Goal: Task Accomplishment & Management: Use online tool/utility

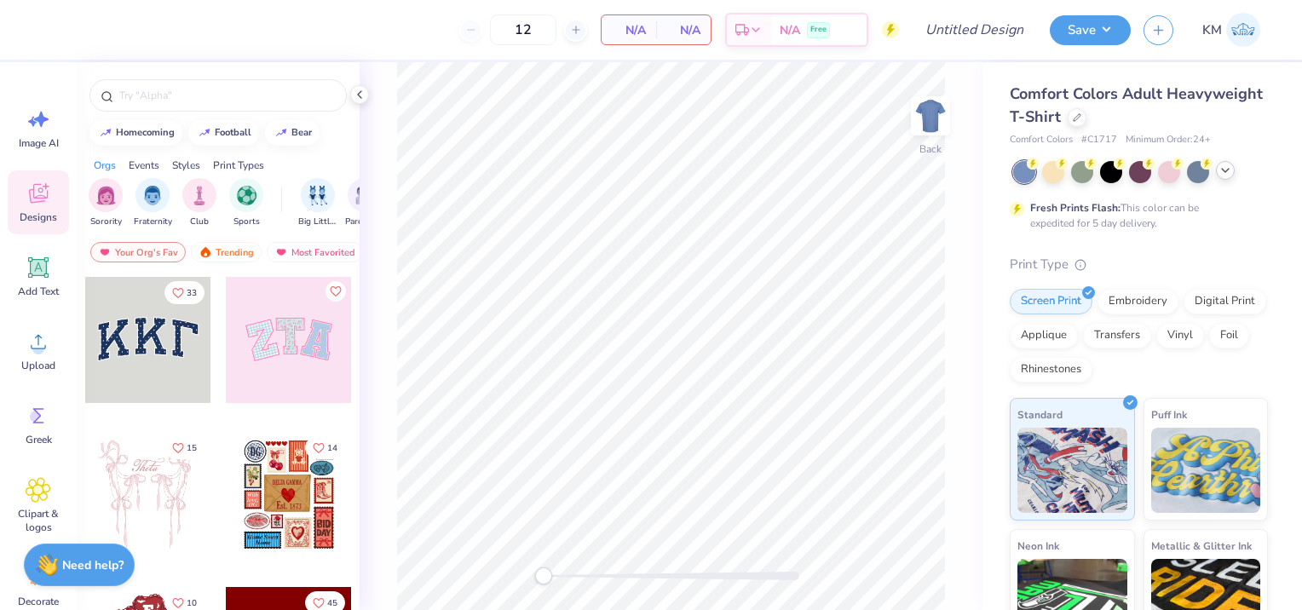
click at [1227, 176] on icon at bounding box center [1225, 171] width 14 height 14
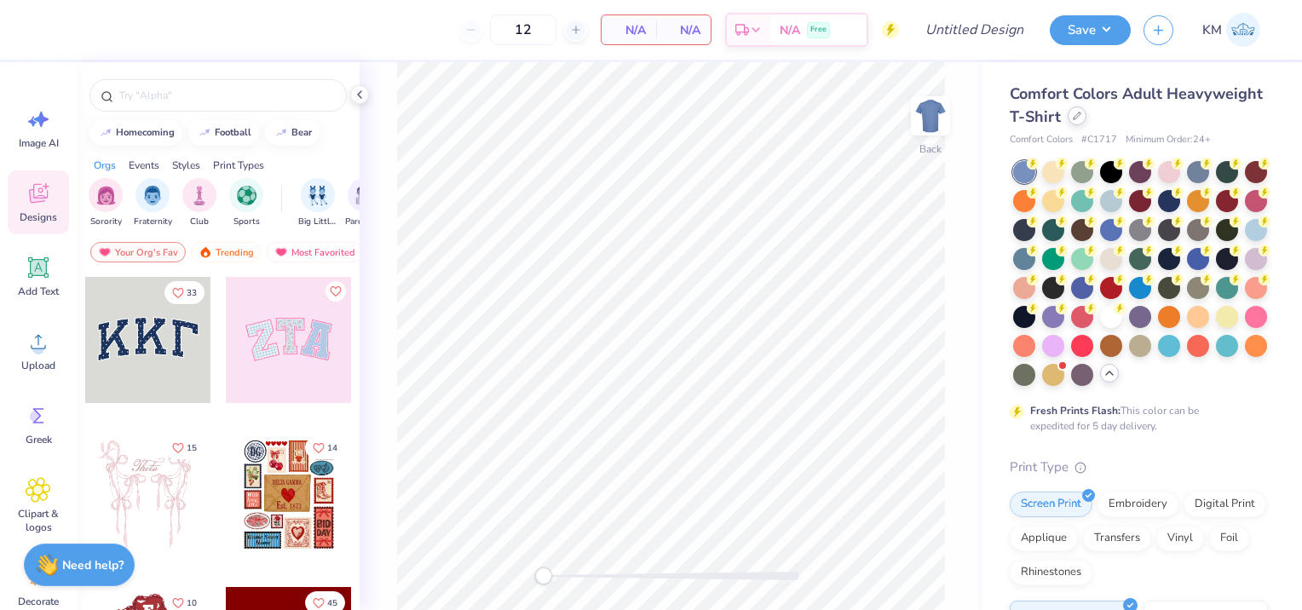
click at [1086, 123] on div at bounding box center [1077, 115] width 19 height 19
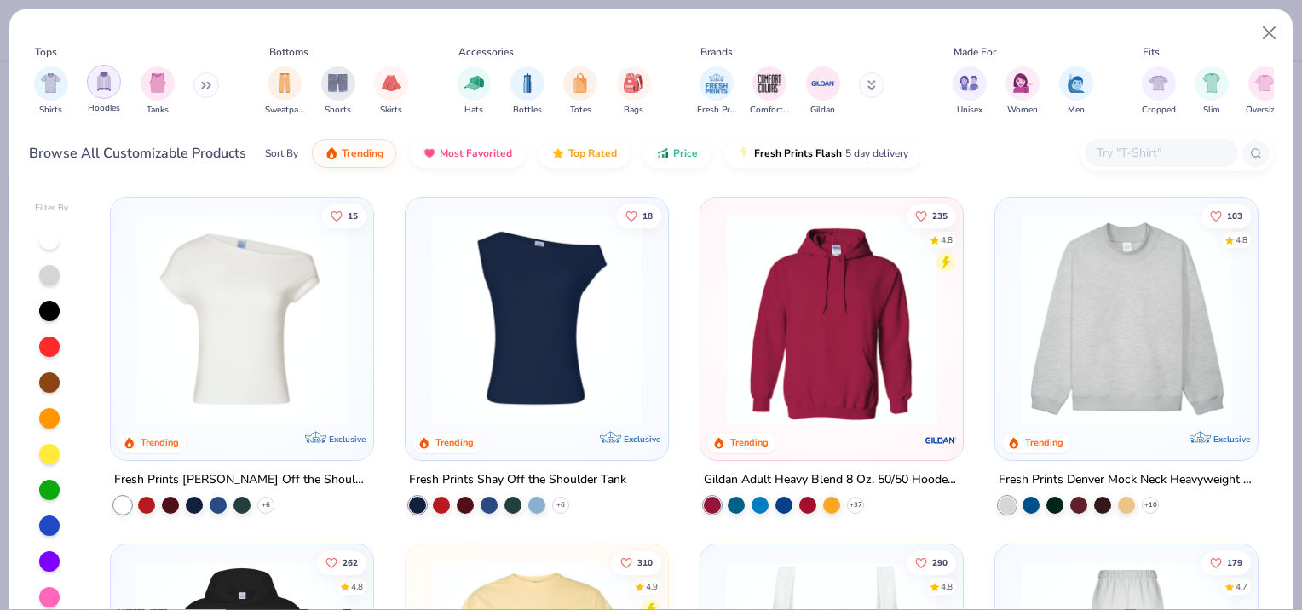
click at [100, 85] on img "filter for Hoodies" at bounding box center [104, 82] width 19 height 20
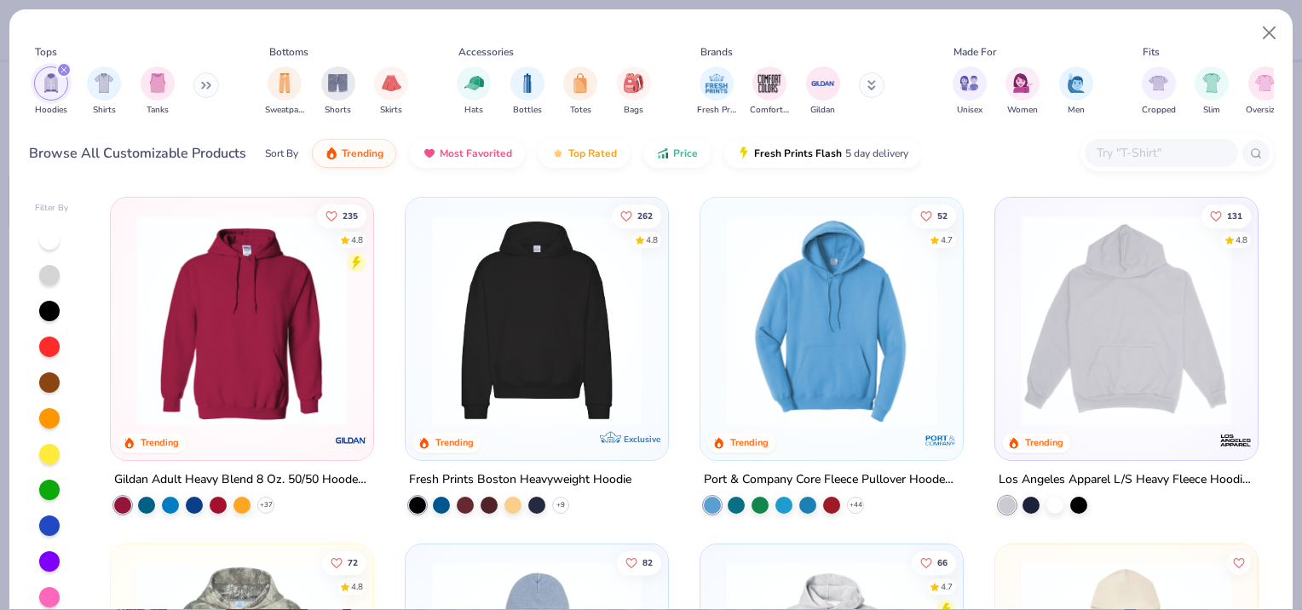
click at [229, 314] on img at bounding box center [242, 320] width 228 height 211
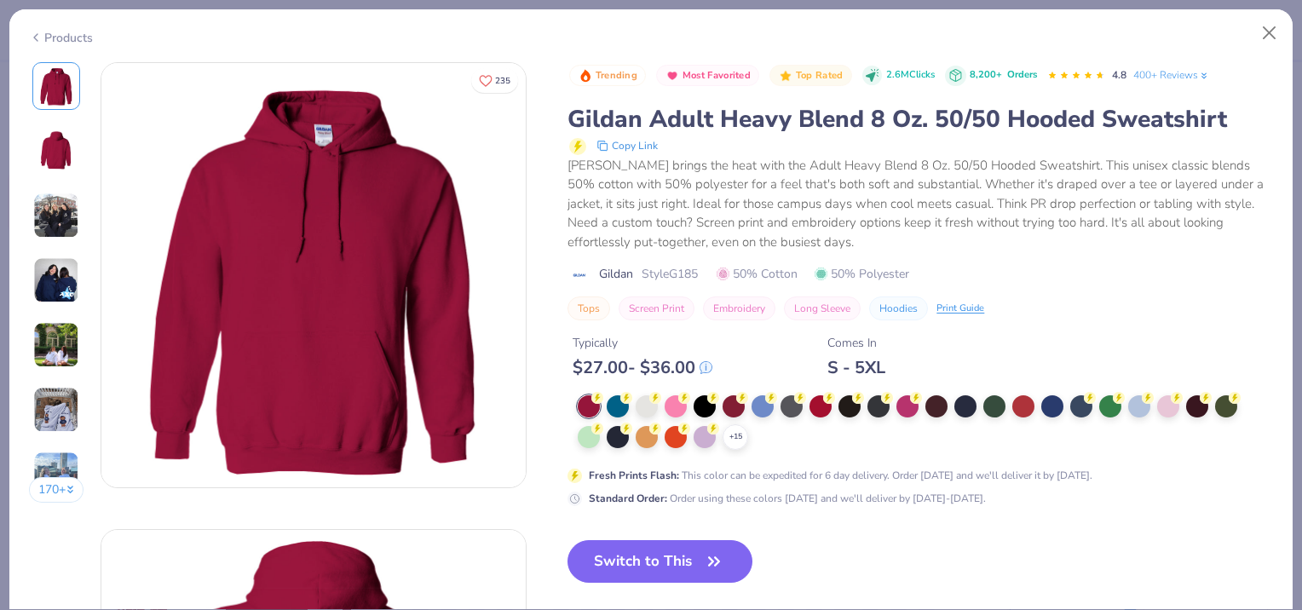
click at [51, 283] on img at bounding box center [56, 280] width 46 height 46
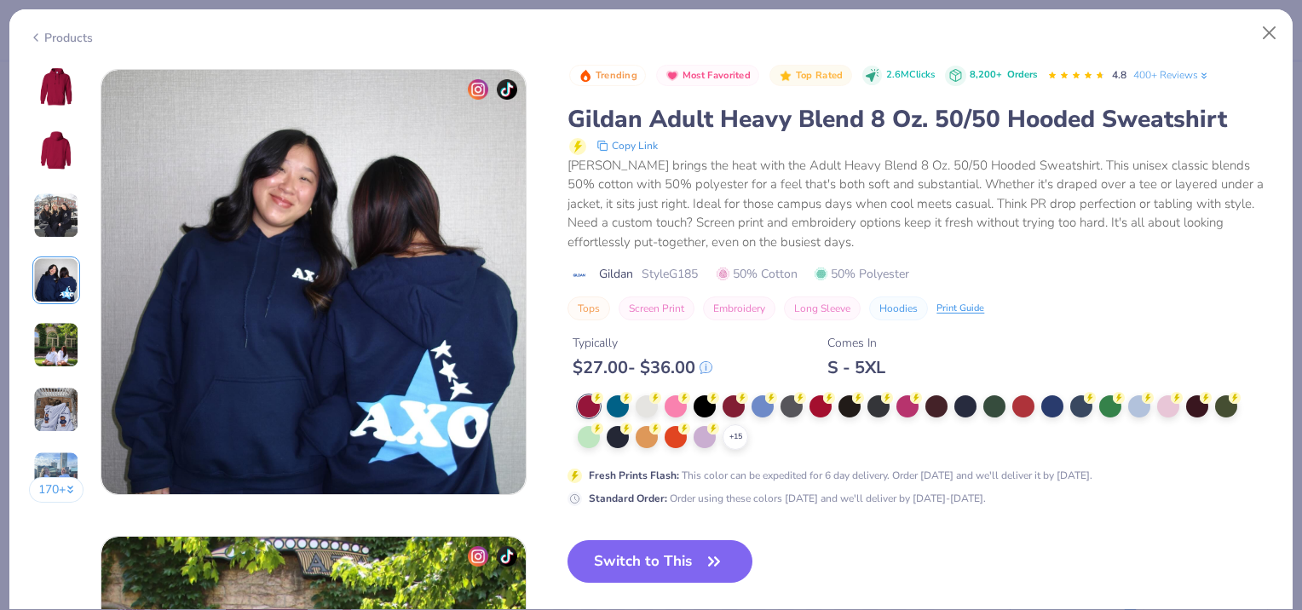
scroll to position [1401, 0]
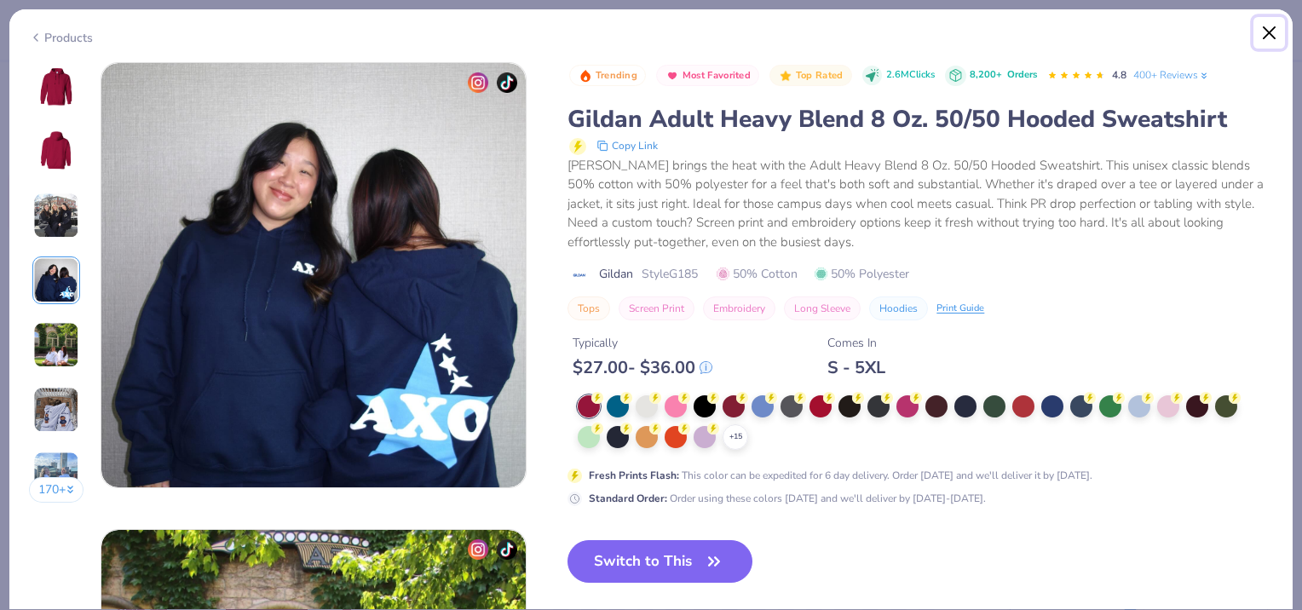
click at [1279, 22] on button "Close" at bounding box center [1269, 33] width 32 height 32
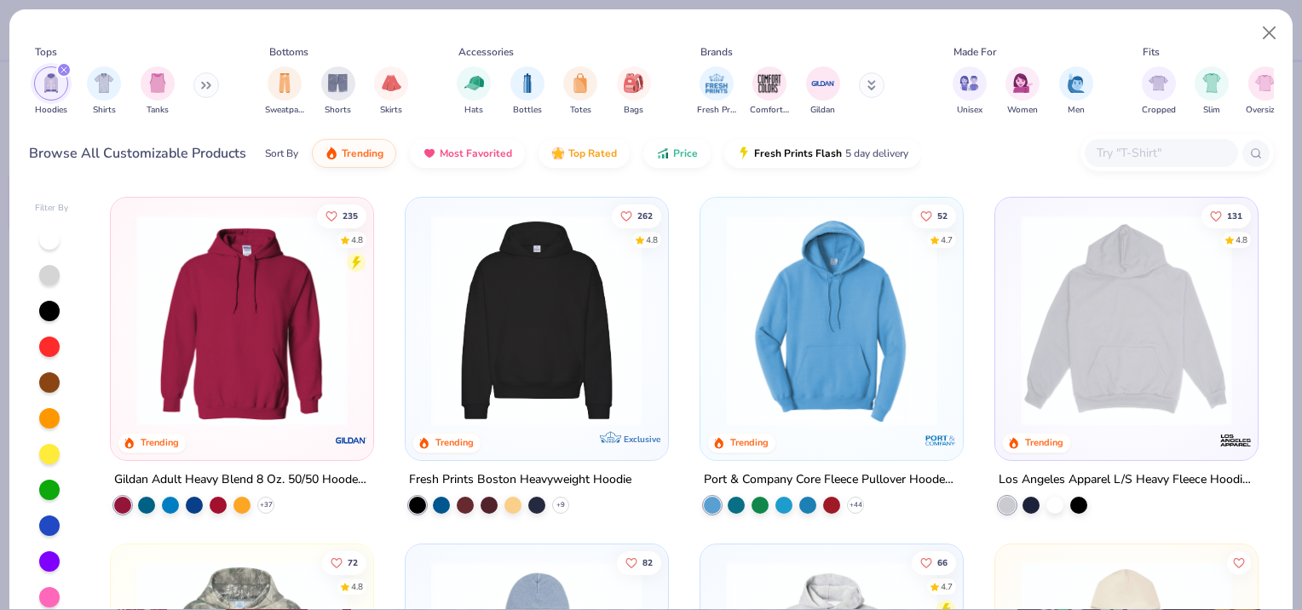
click at [1024, 289] on img at bounding box center [1126, 320] width 228 height 211
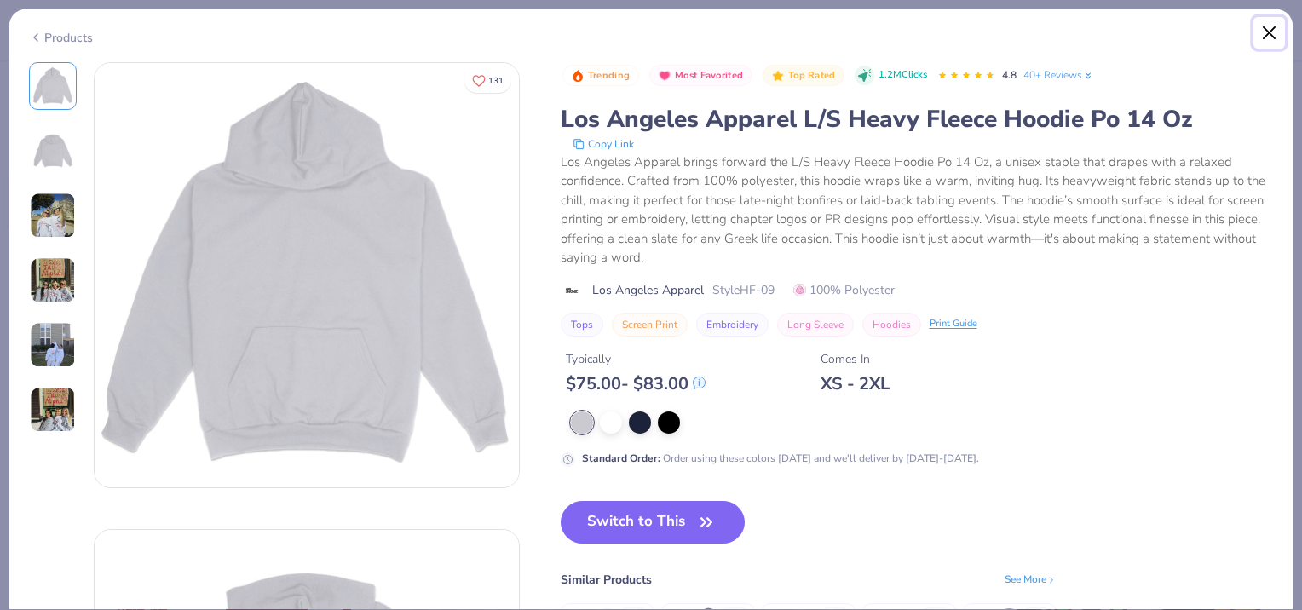
click at [1261, 38] on button "Close" at bounding box center [1269, 33] width 32 height 32
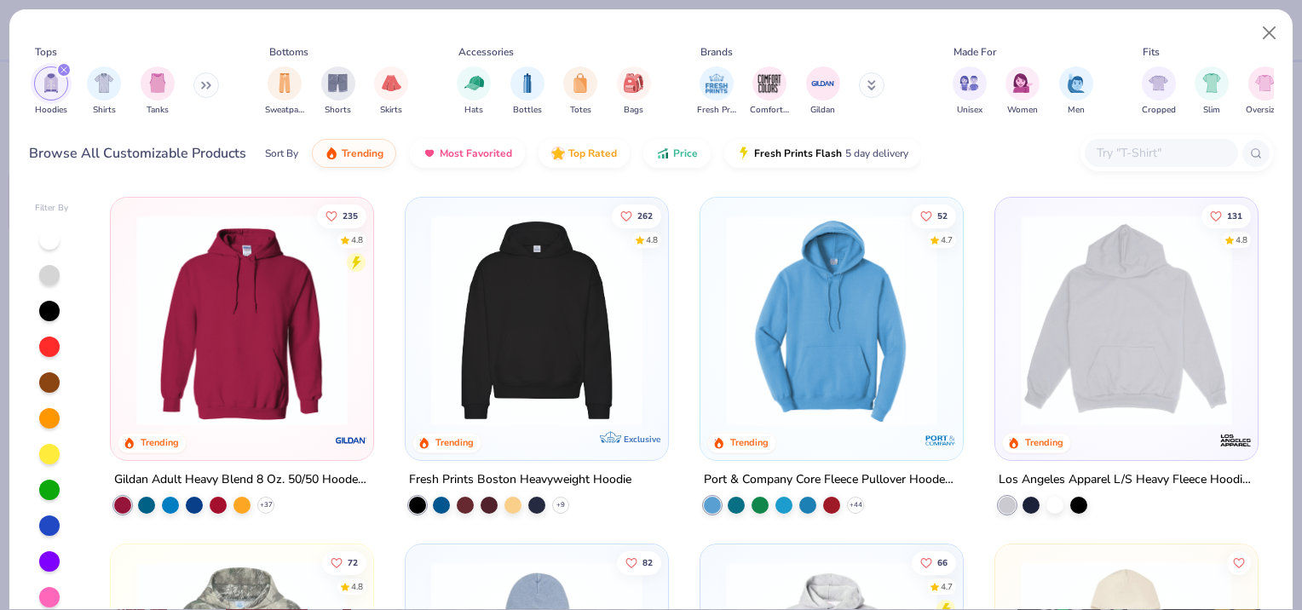
click at [472, 383] on img at bounding box center [537, 320] width 228 height 211
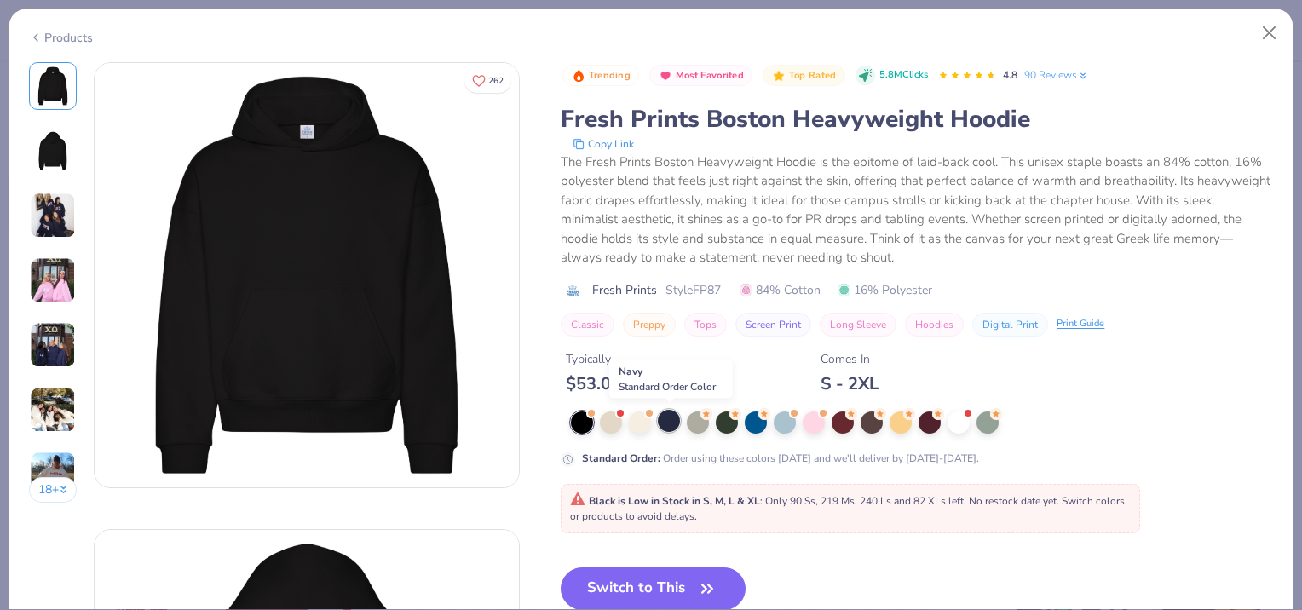
click at [669, 423] on div at bounding box center [669, 421] width 22 height 22
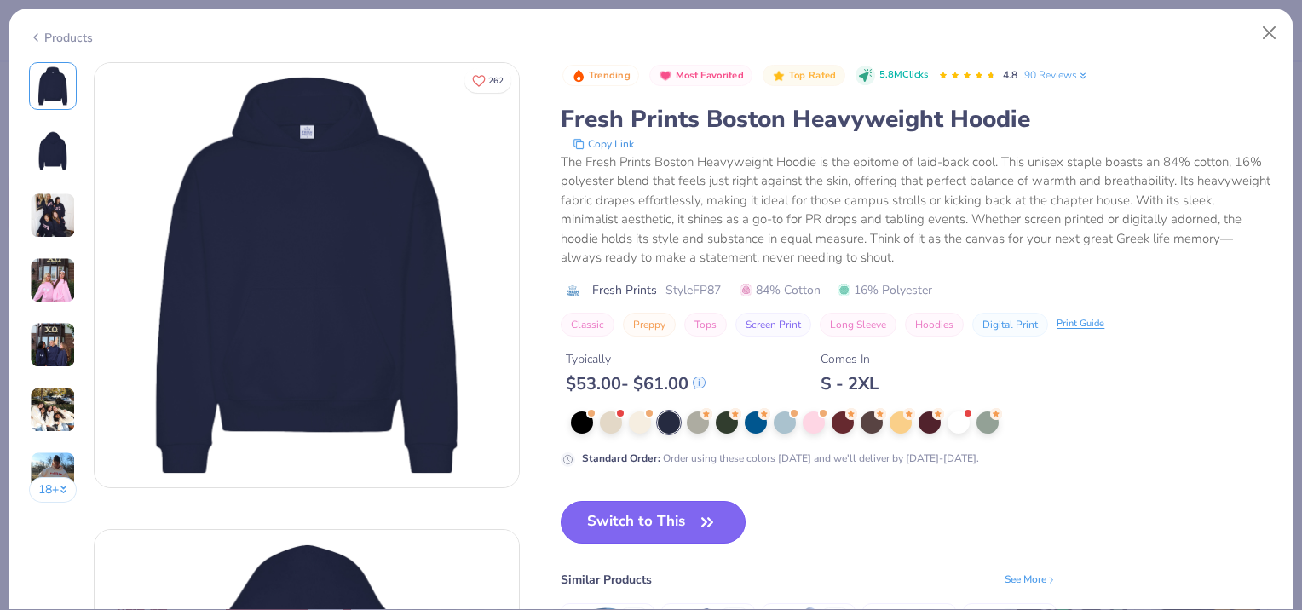
click at [684, 532] on button "Switch to This" at bounding box center [653, 522] width 185 height 43
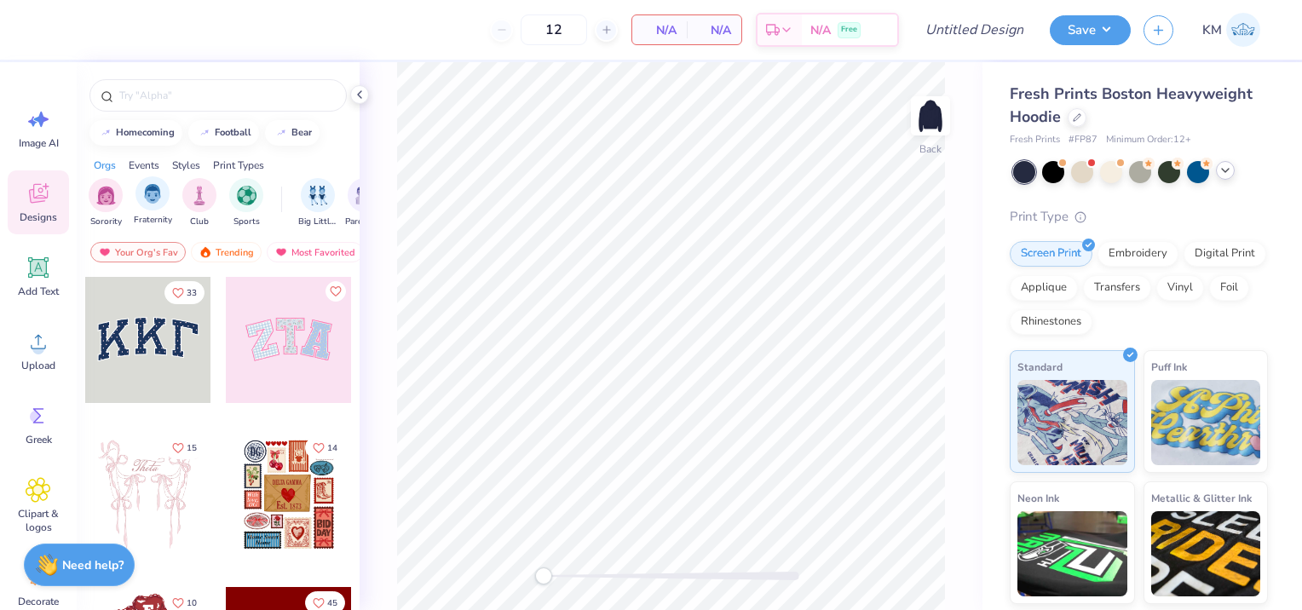
click at [160, 215] on span "Fraternity" at bounding box center [153, 220] width 38 height 13
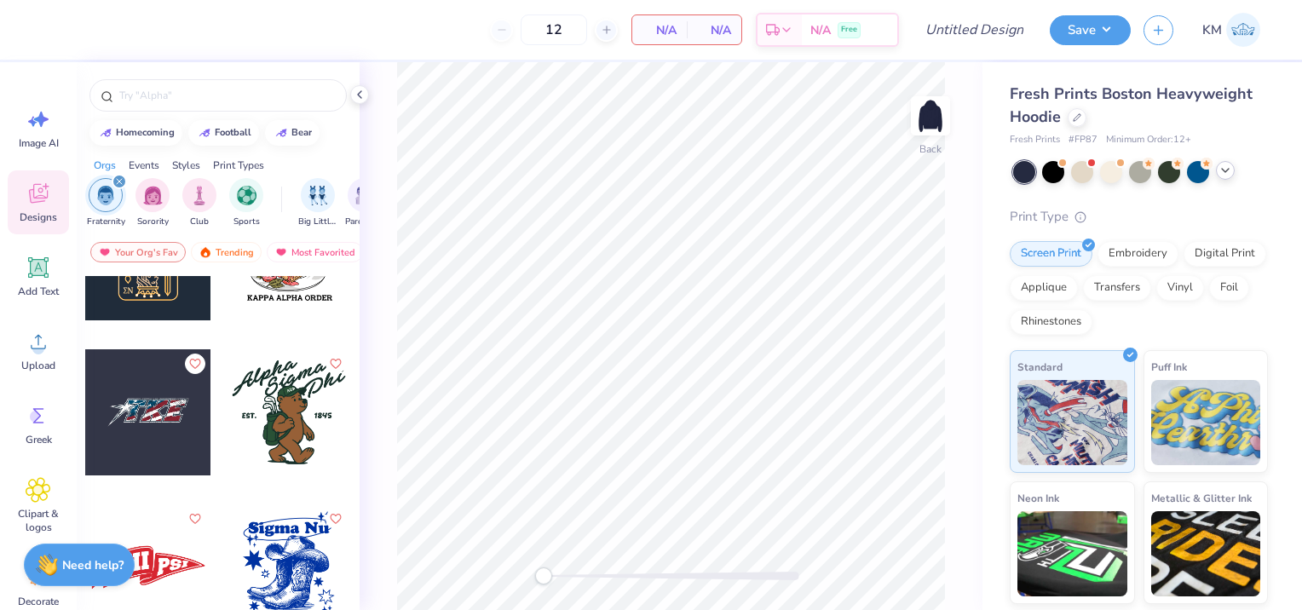
scroll to position [1448, 0]
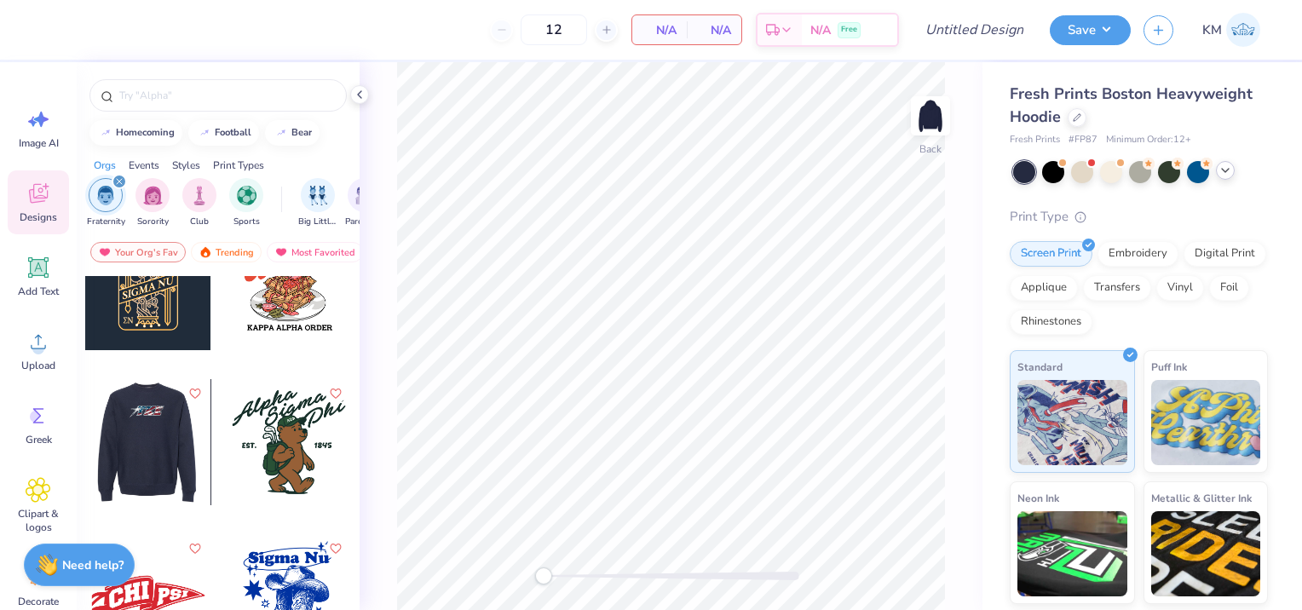
click at [172, 463] on div at bounding box center [147, 442] width 126 height 126
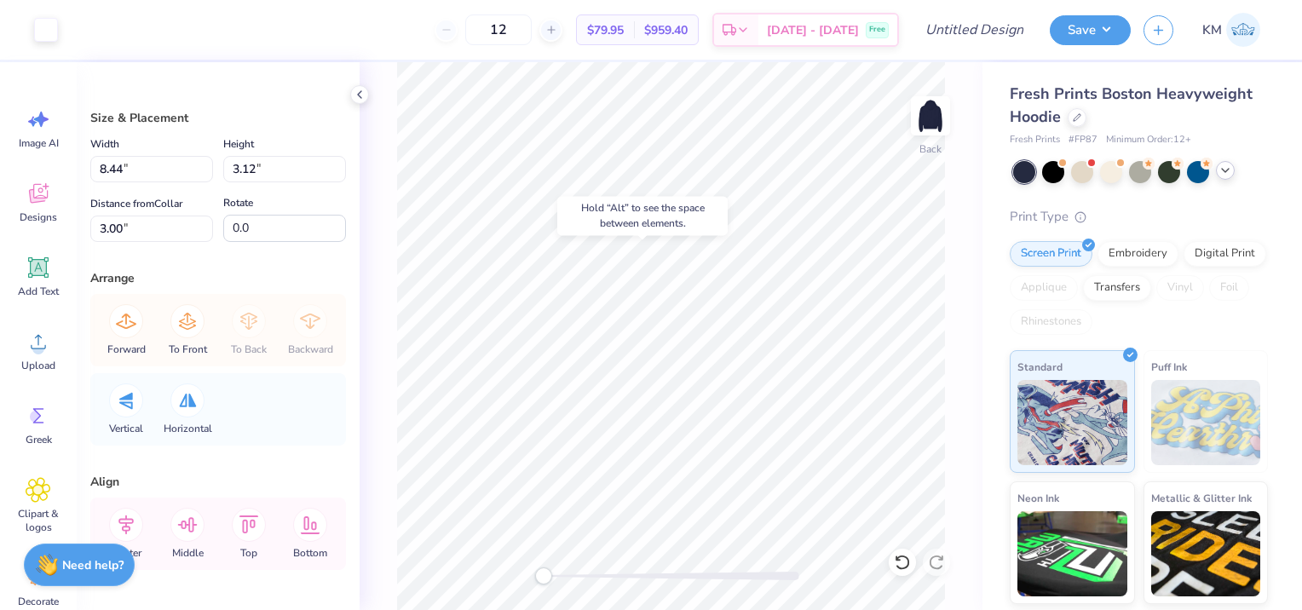
type input "7.69"
type input "2.73"
type input "3.19"
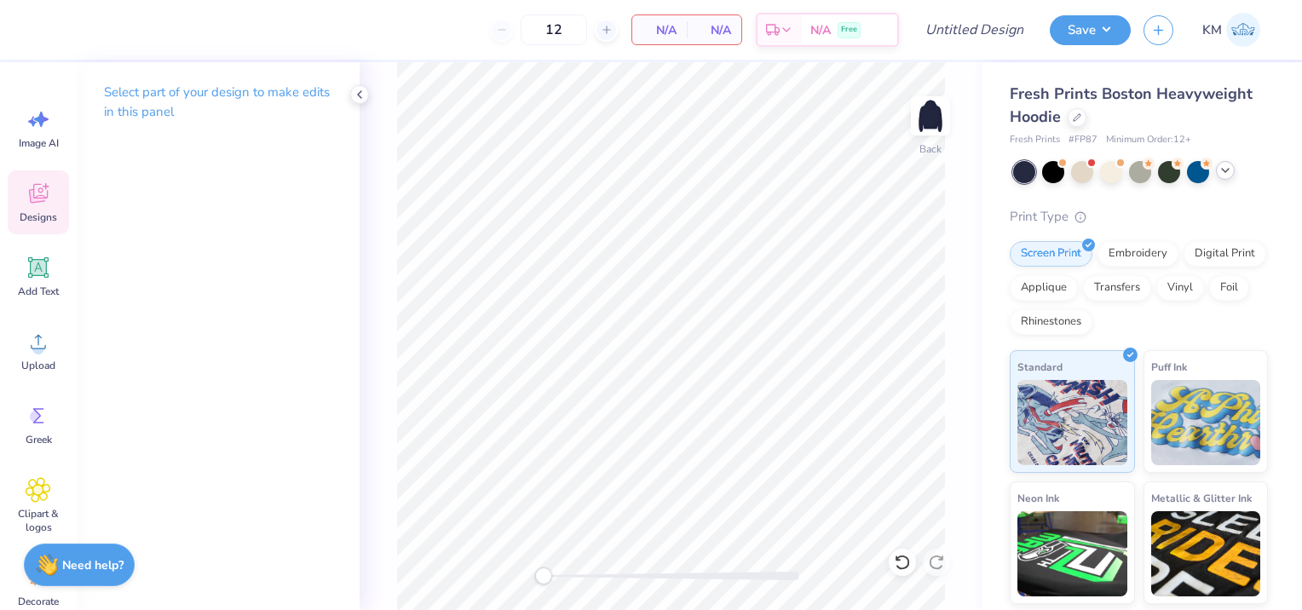
click at [55, 207] on div "Designs" at bounding box center [38, 202] width 61 height 64
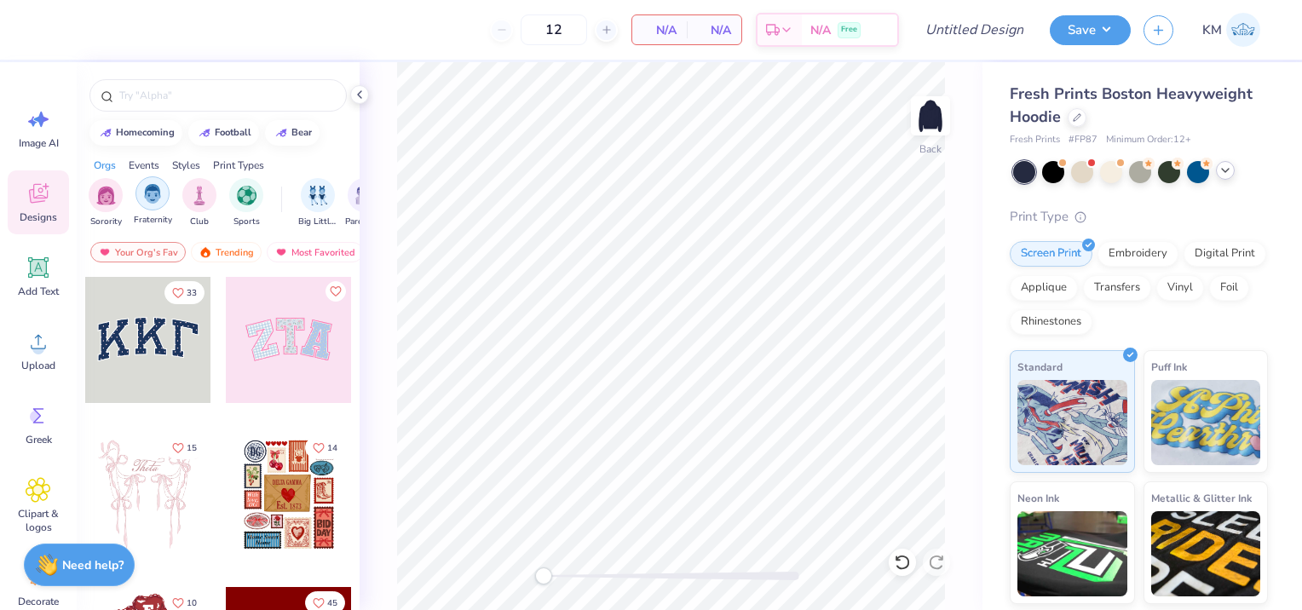
click at [153, 199] on img "filter for Fraternity" at bounding box center [152, 194] width 19 height 20
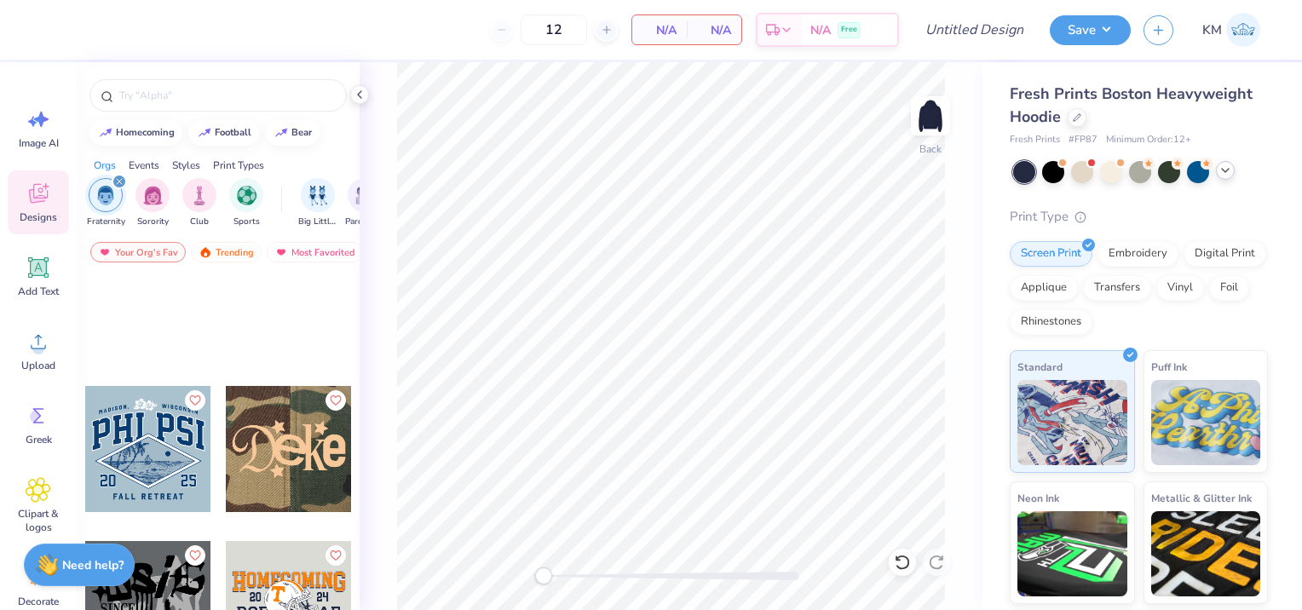
scroll to position [2982, 0]
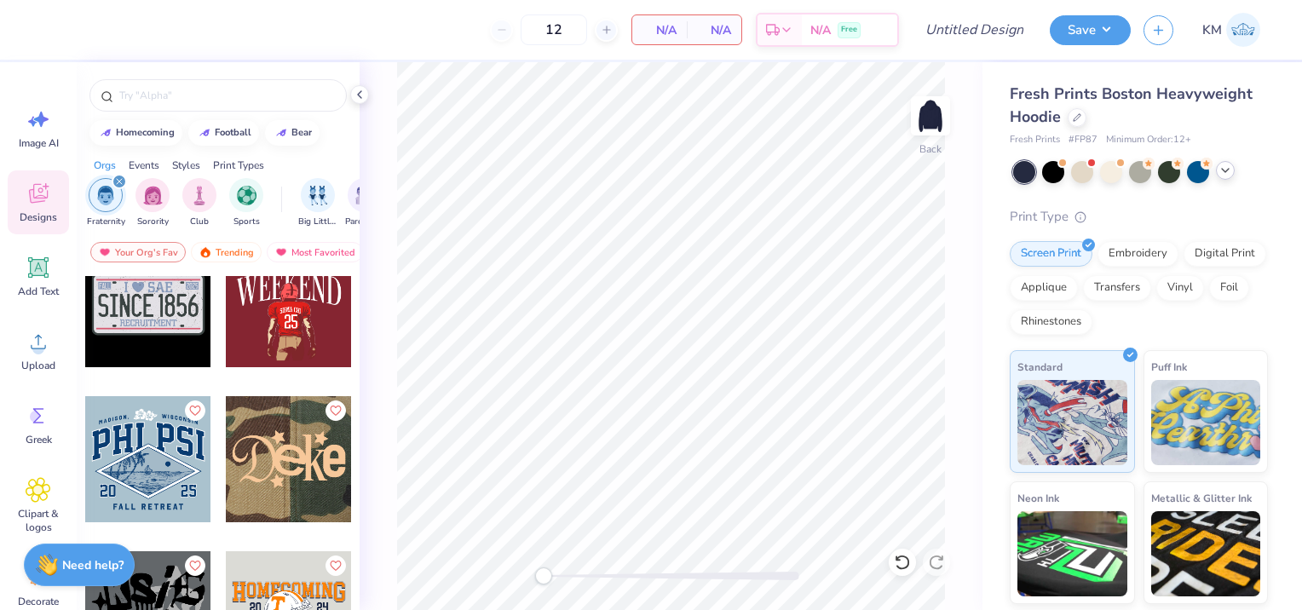
click at [296, 439] on div at bounding box center [289, 459] width 126 height 126
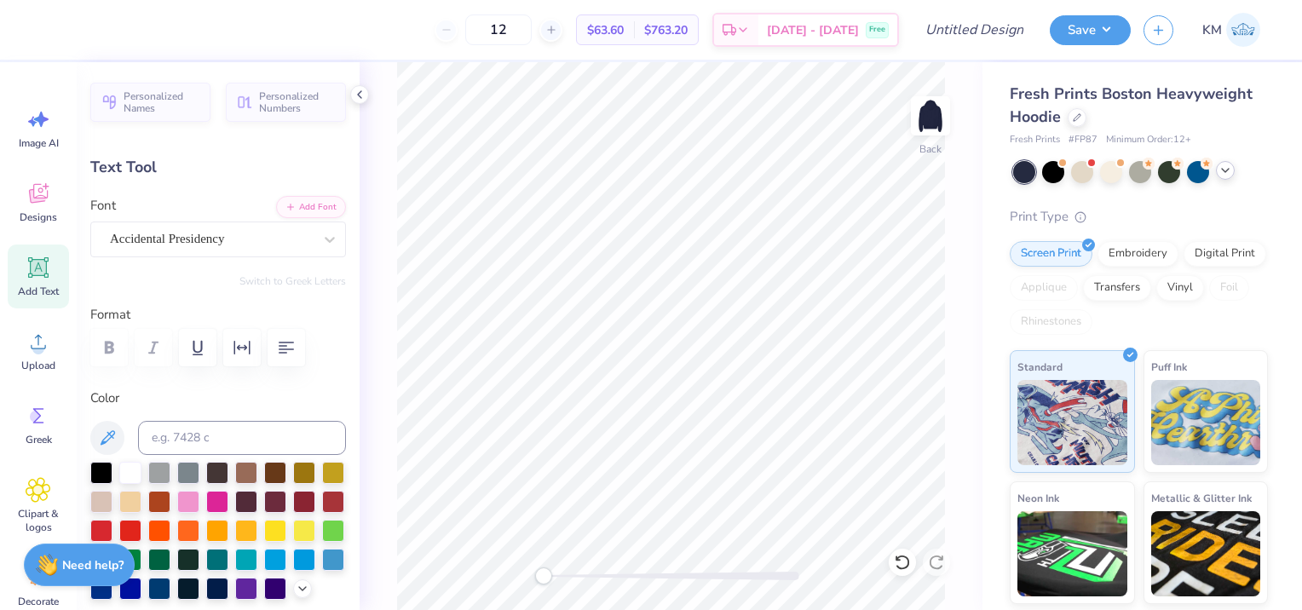
scroll to position [14, 2]
type textarea "a"
type input "5.28"
type input "5.68"
type input "3.61"
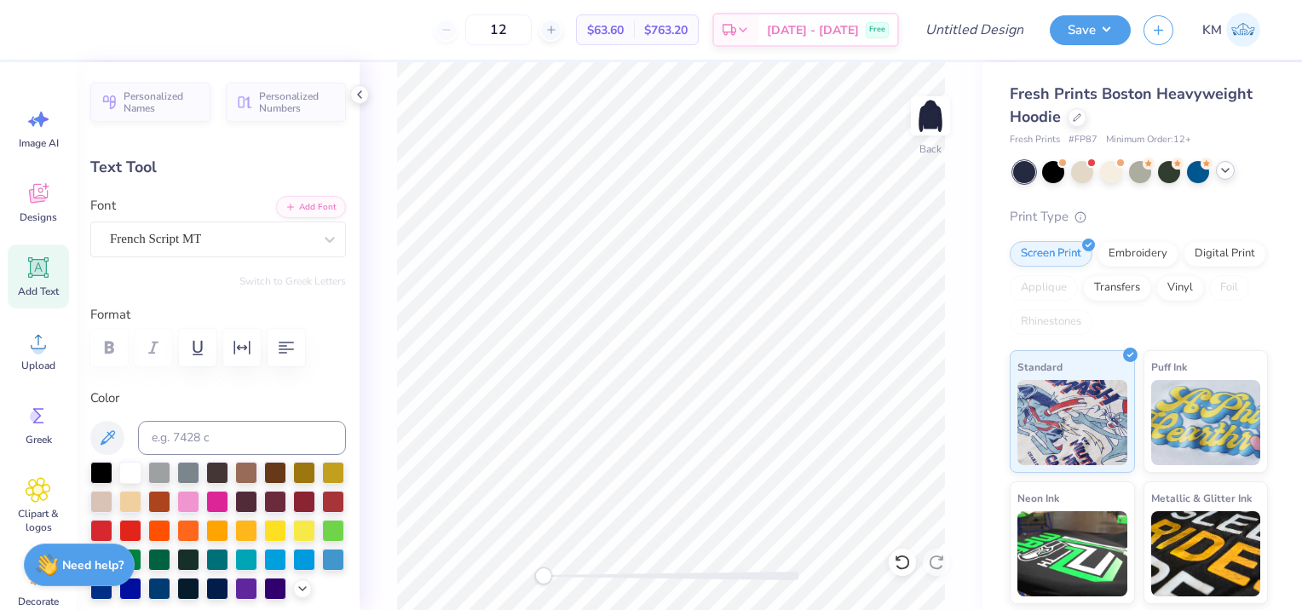
type textarea "B"
type input "2.81"
type input "5.58"
type input "3.52"
type textarea "t"
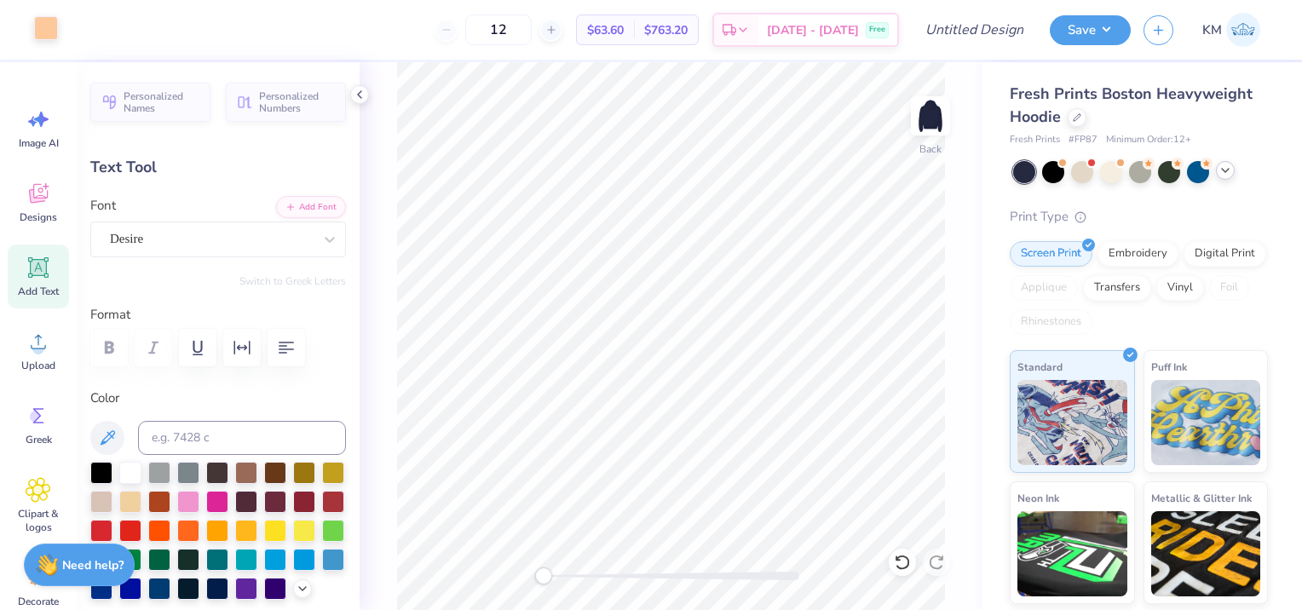
click at [49, 19] on div at bounding box center [46, 28] width 24 height 24
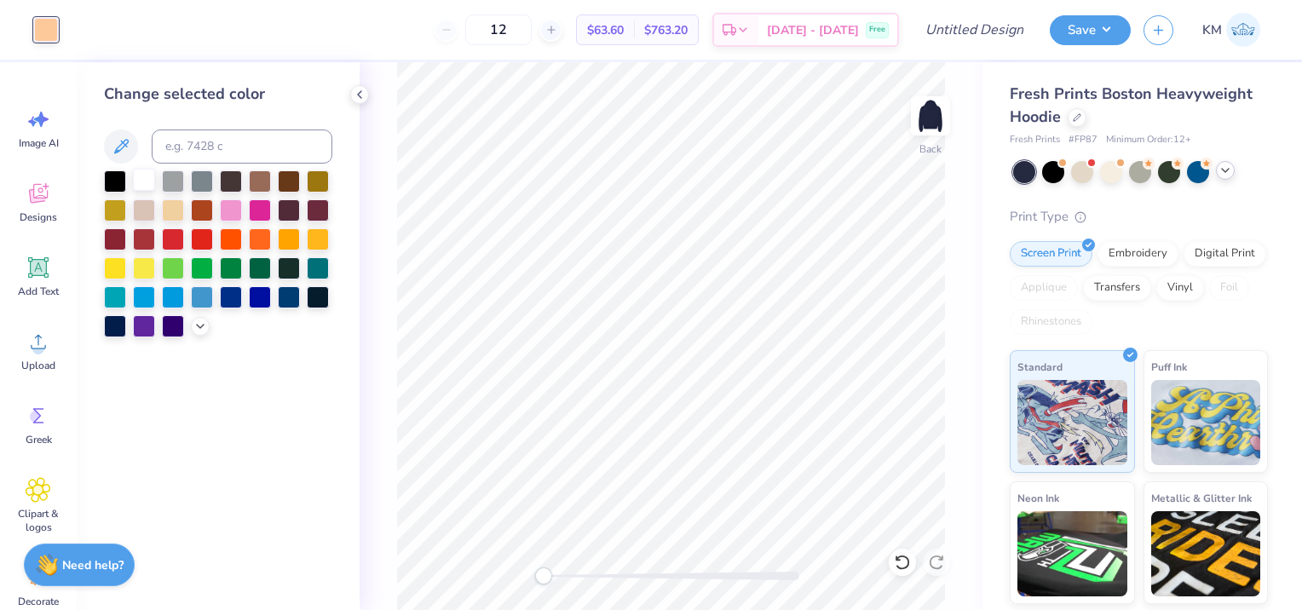
click at [152, 181] on div at bounding box center [144, 180] width 22 height 22
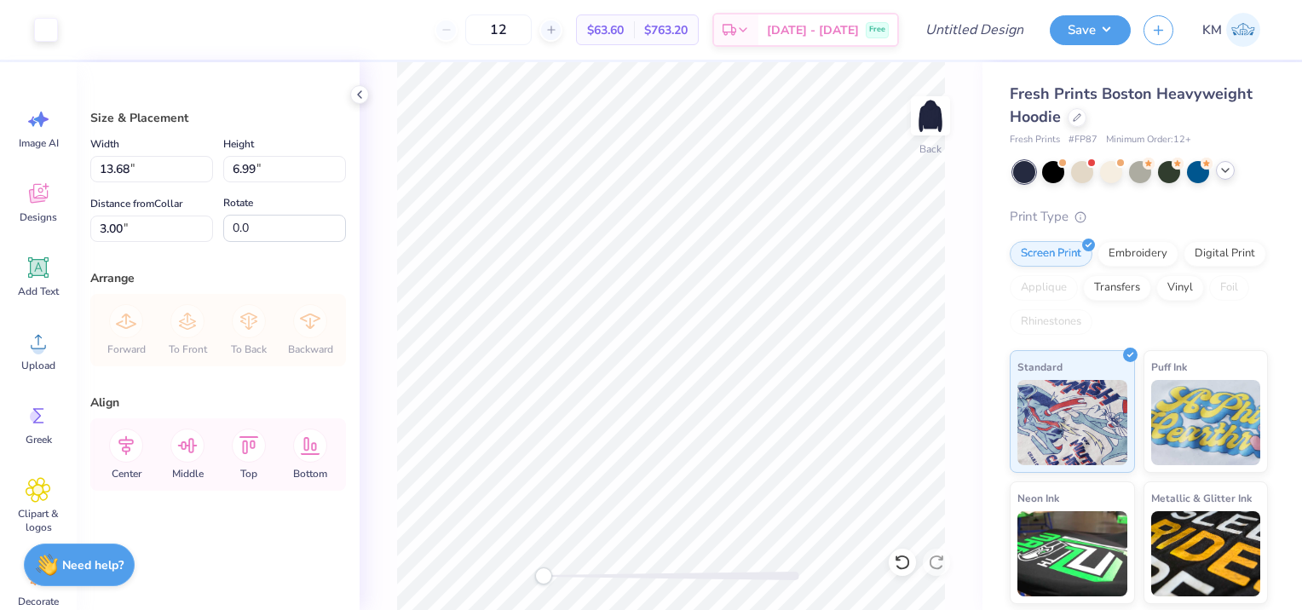
type input "7.27"
type input "3.72"
type input "6.48"
type input "5.60"
type input "2.86"
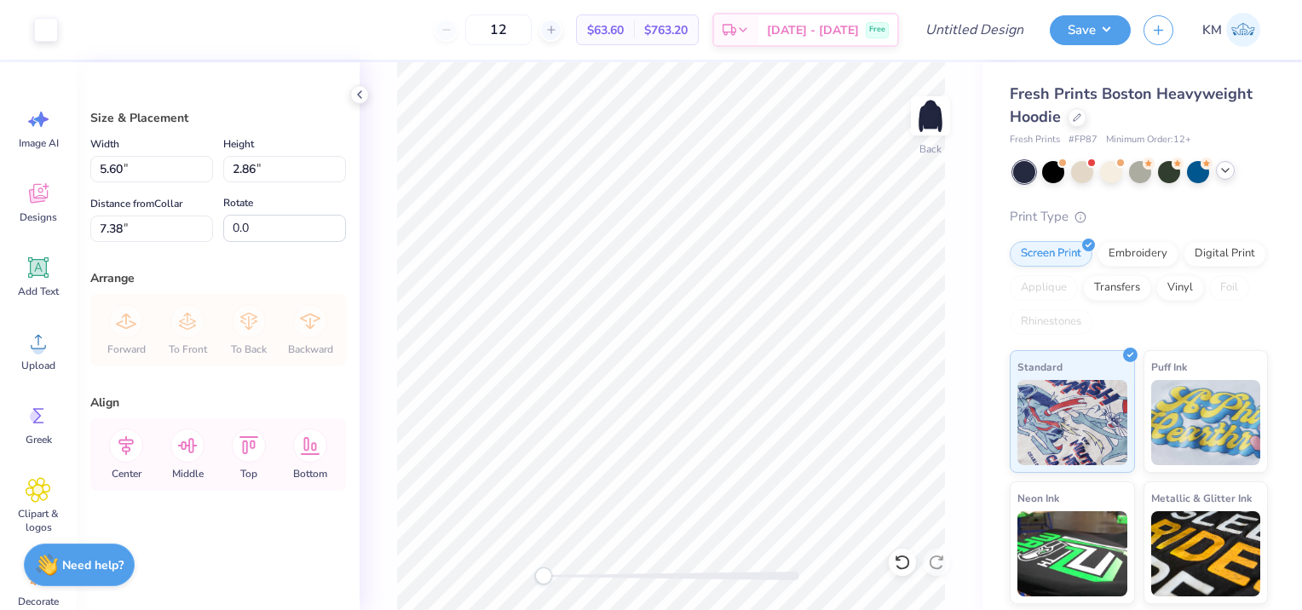
type input "3.00"
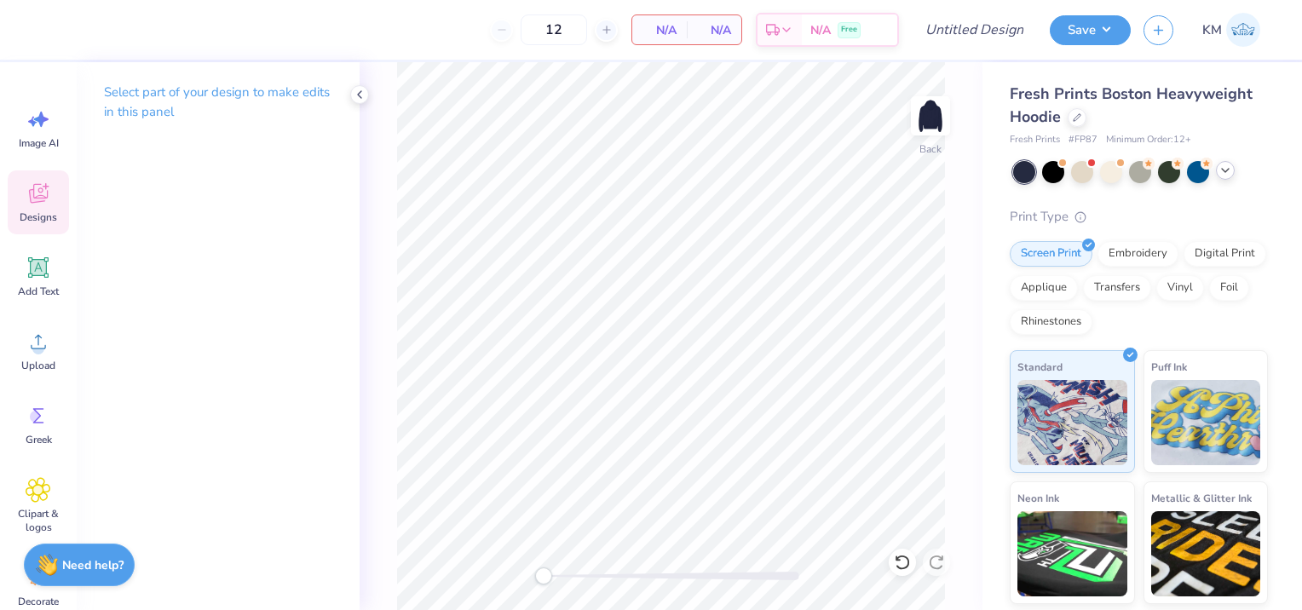
click at [21, 198] on div "Designs" at bounding box center [38, 202] width 61 height 64
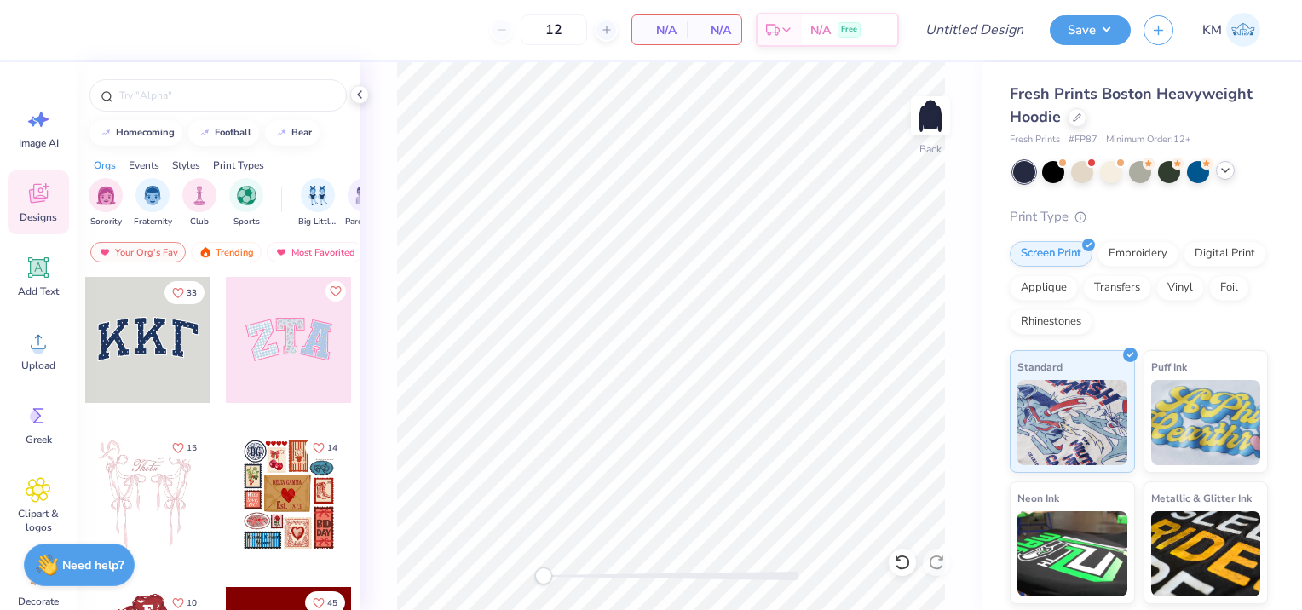
click at [155, 174] on div "Sorority Fraternity Club Sports Big Little Reveal Parent's Weekend Game Day Phi…" at bounding box center [218, 205] width 283 height 64
click at [157, 185] on img "filter for Fraternity" at bounding box center [152, 194] width 19 height 20
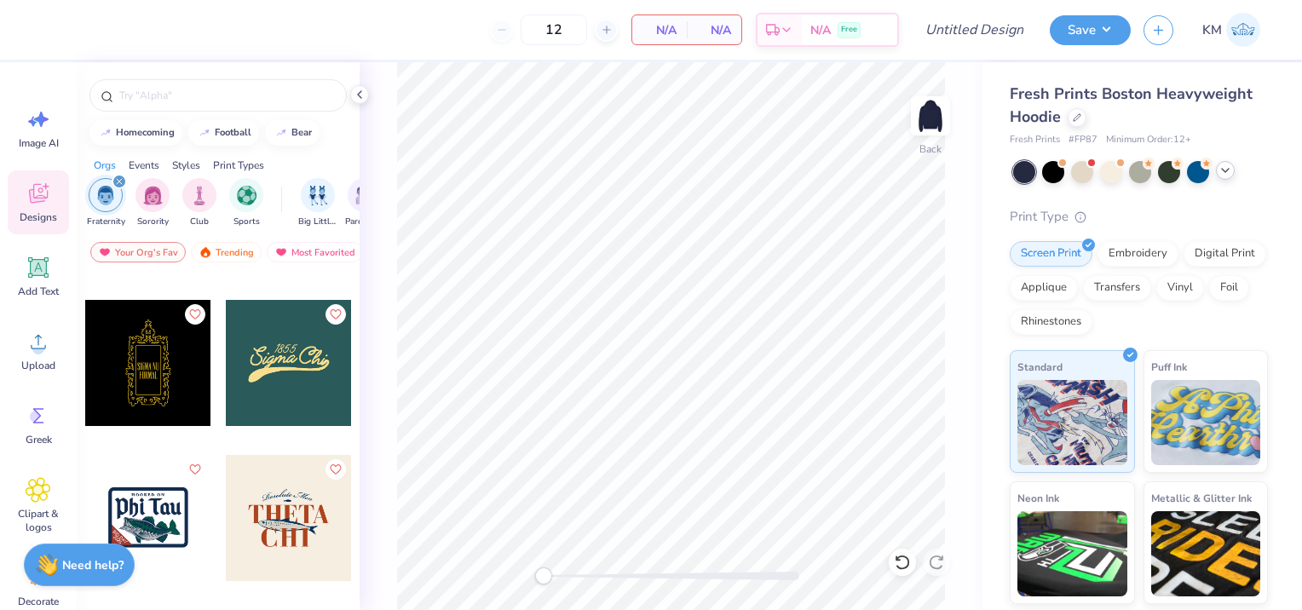
scroll to position [4941, 0]
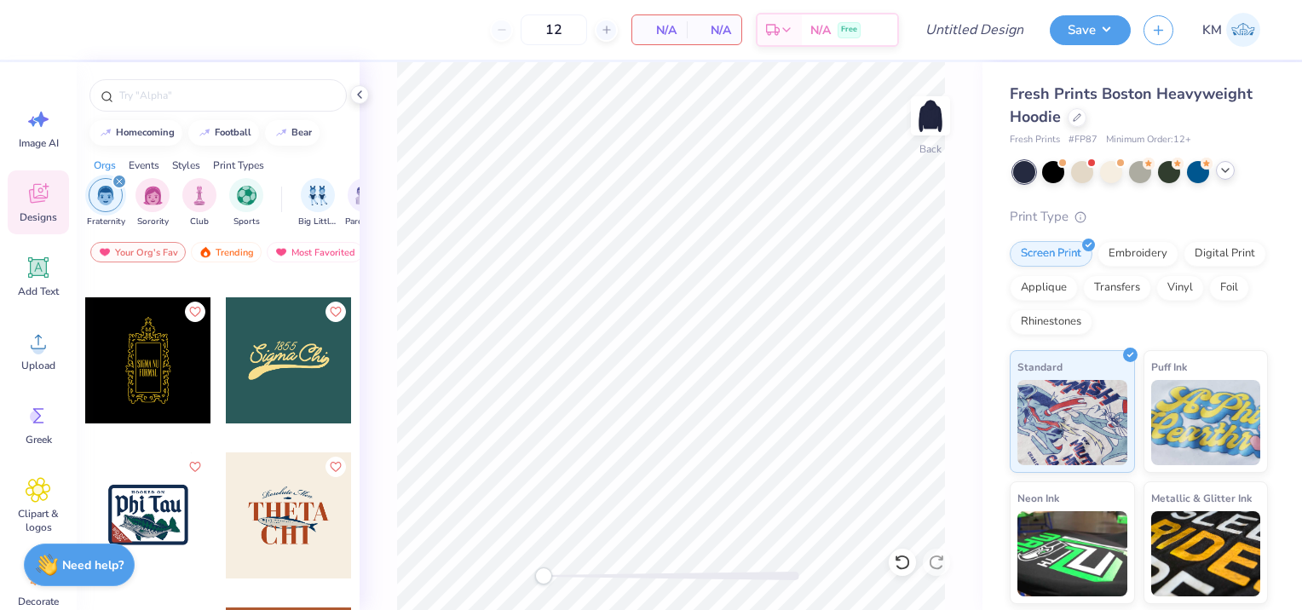
click at [286, 387] on div at bounding box center [289, 360] width 126 height 126
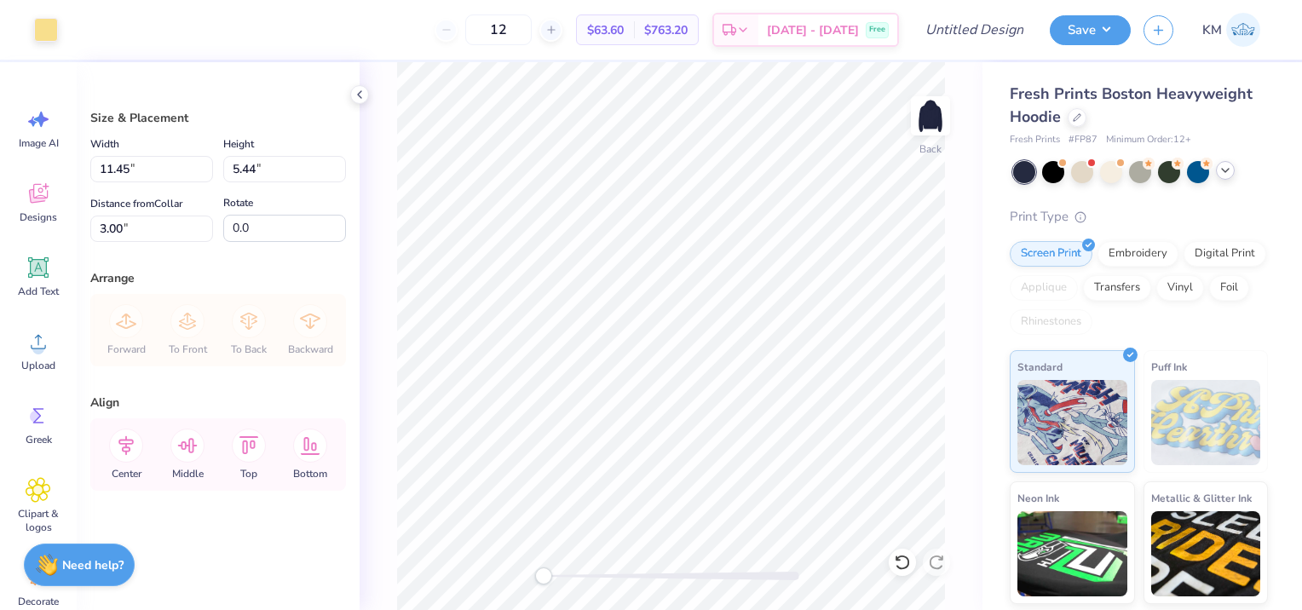
type input "11.45"
type input "5.44"
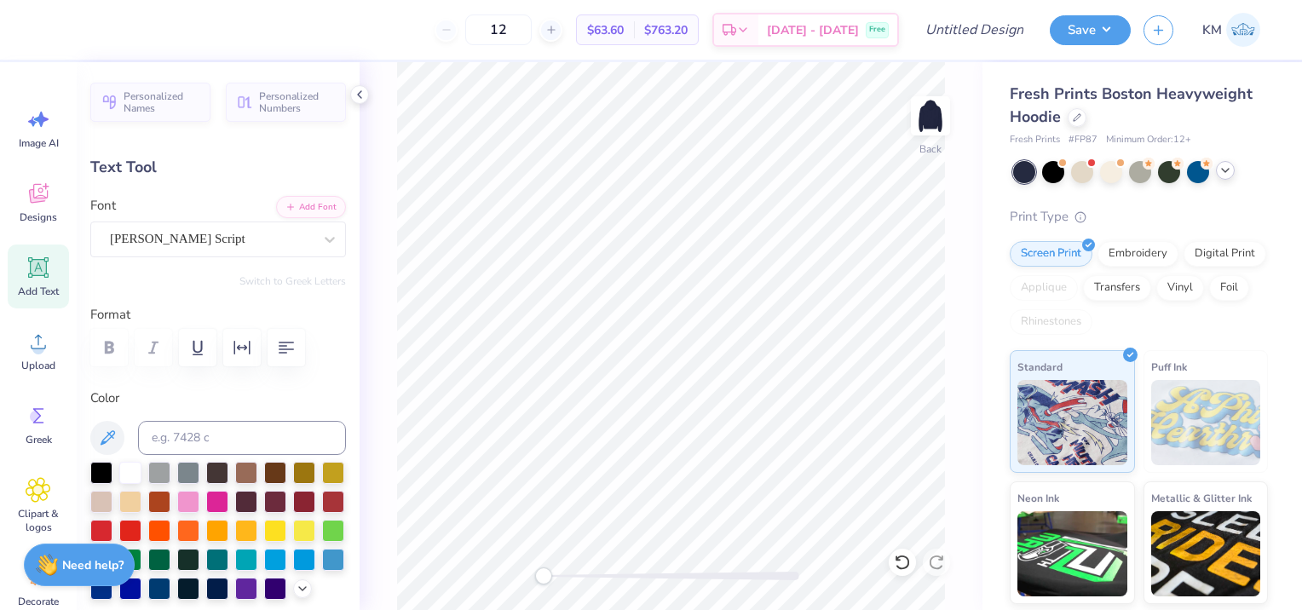
scroll to position [14, 5]
type textarea "Beta Theta Phi"
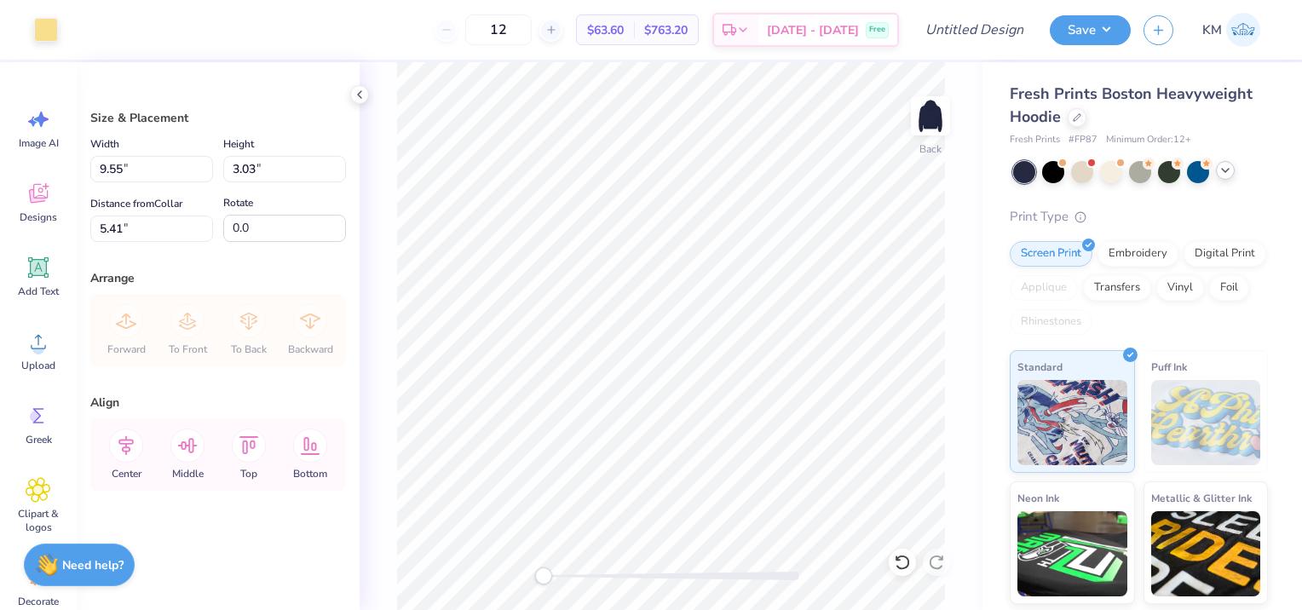
type input "9.55"
type input "3.03"
type input "3.00"
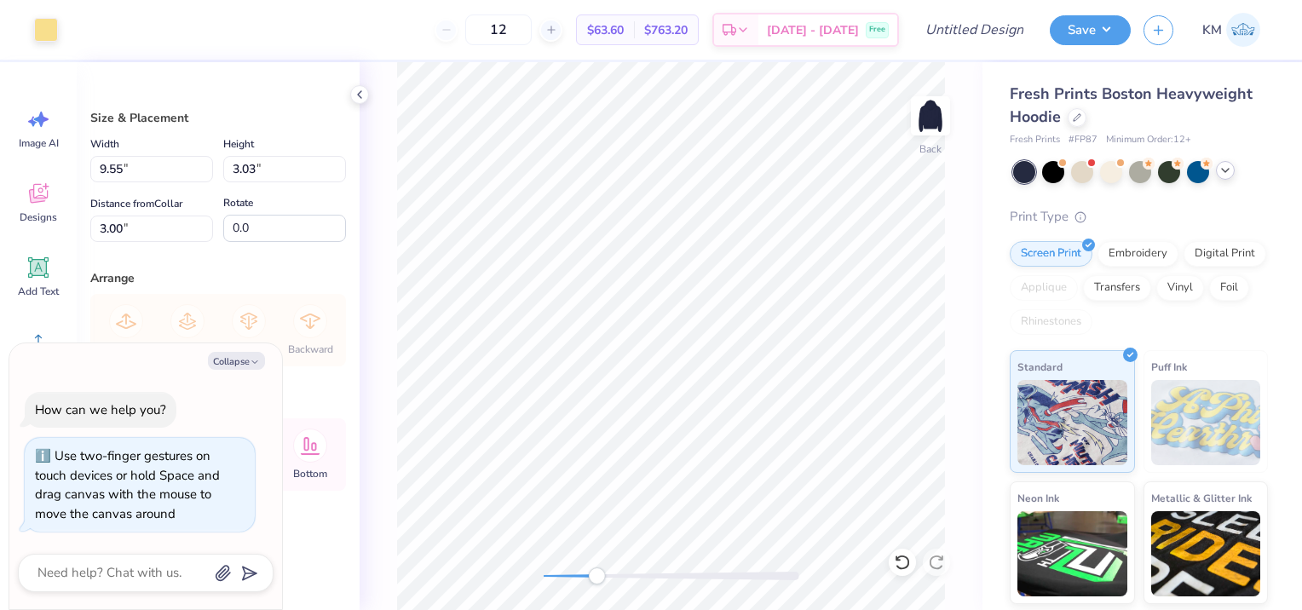
click at [607, 593] on div "Back" at bounding box center [671, 336] width 623 height 548
type textarea "x"
type input "6.08"
type input "1.71"
type input "4.58"
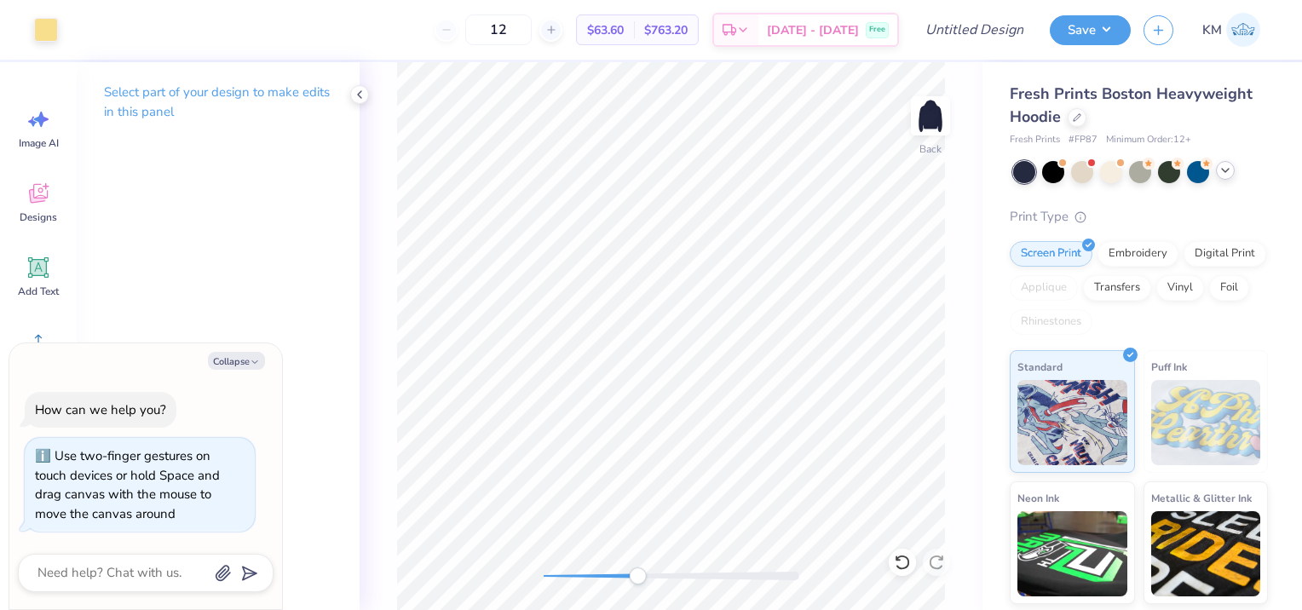
click at [637, 583] on div "Accessibility label" at bounding box center [637, 575] width 17 height 17
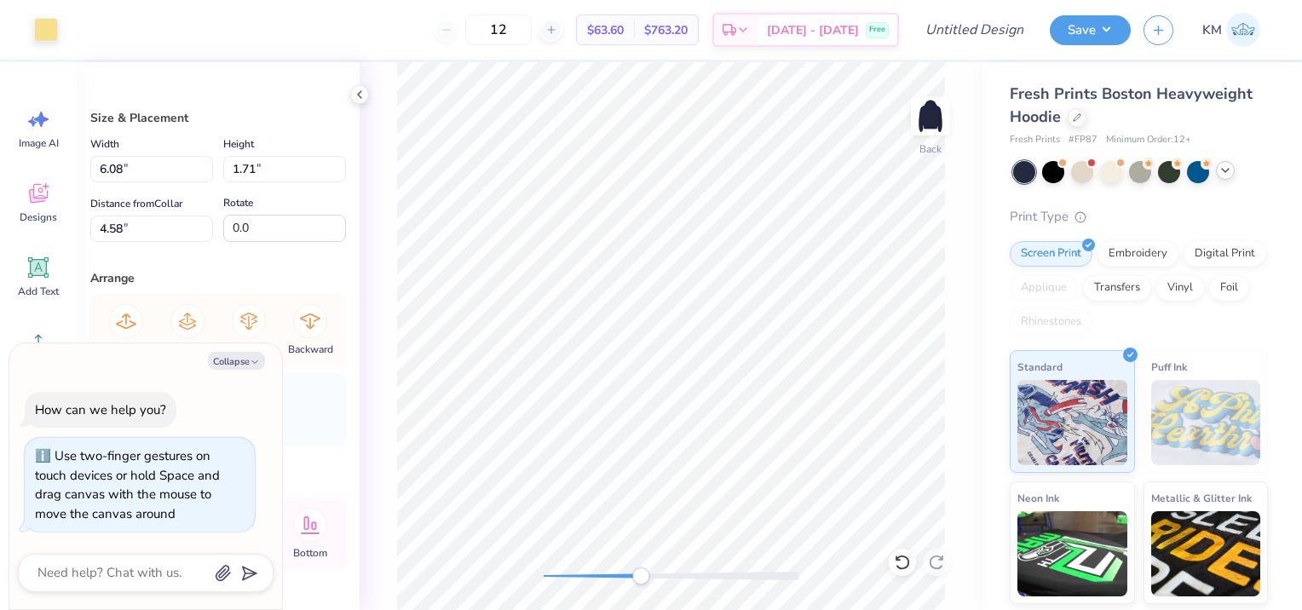
type textarea "x"
type input "5.88"
type input "1.65"
type input "4.63"
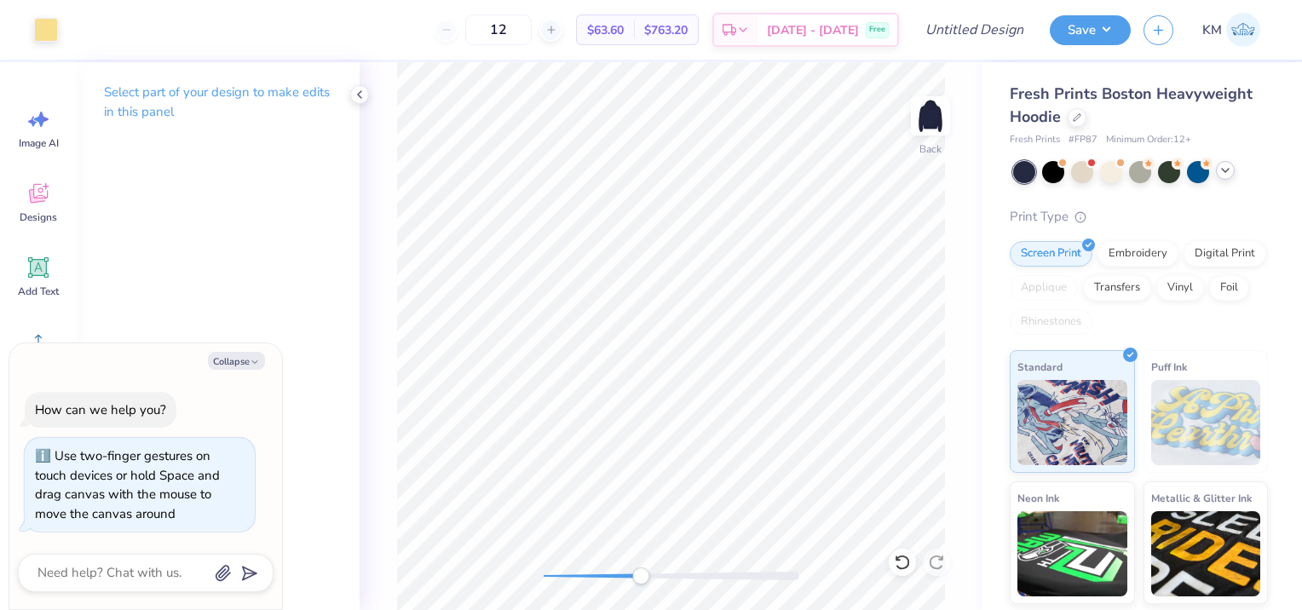
click at [626, 580] on div "Back" at bounding box center [671, 336] width 623 height 548
drag, startPoint x: 634, startPoint y: 582, endPoint x: 603, endPoint y: 577, distance: 31.1
click at [605, 577] on div "Accessibility label" at bounding box center [613, 575] width 17 height 17
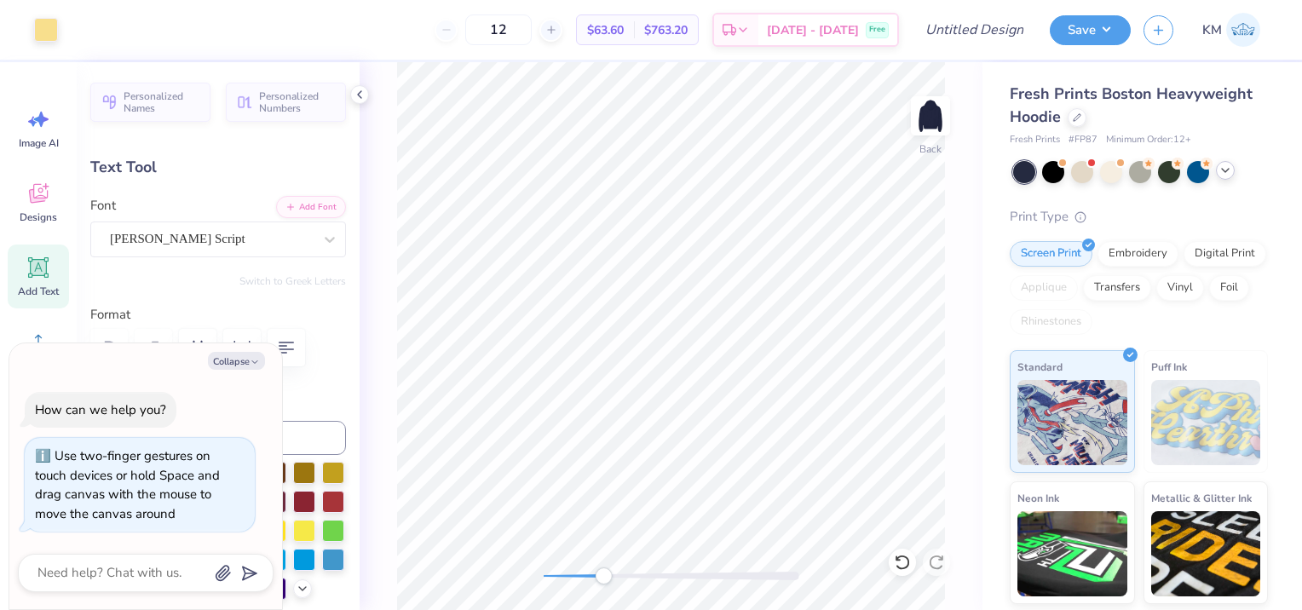
click at [968, 542] on div "Back" at bounding box center [671, 336] width 623 height 548
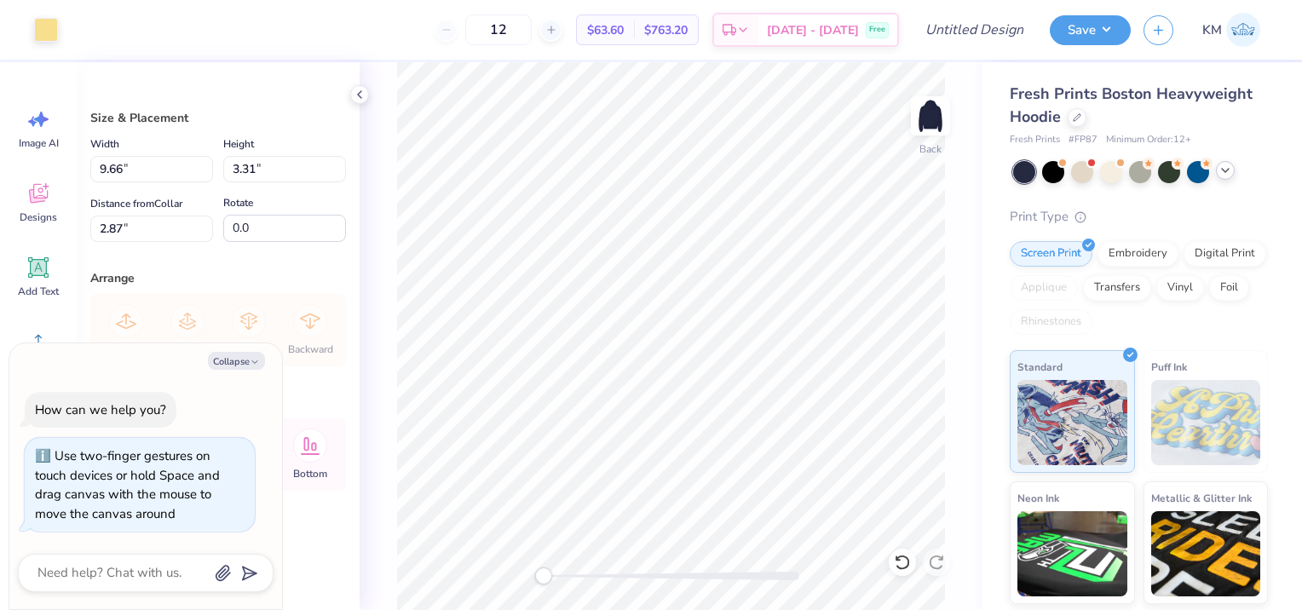
drag, startPoint x: 596, startPoint y: 576, endPoint x: 538, endPoint y: 569, distance: 58.3
click at [544, 572] on div at bounding box center [672, 576] width 256 height 9
type textarea "x"
type input "3.00"
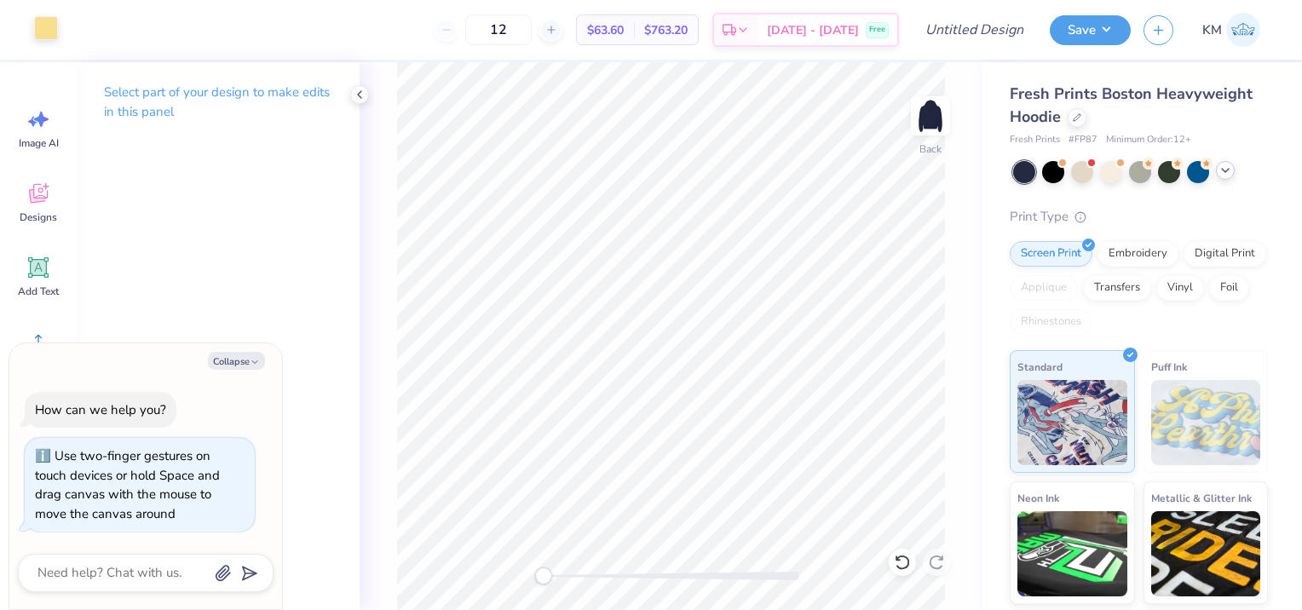
click at [43, 32] on div at bounding box center [46, 28] width 24 height 24
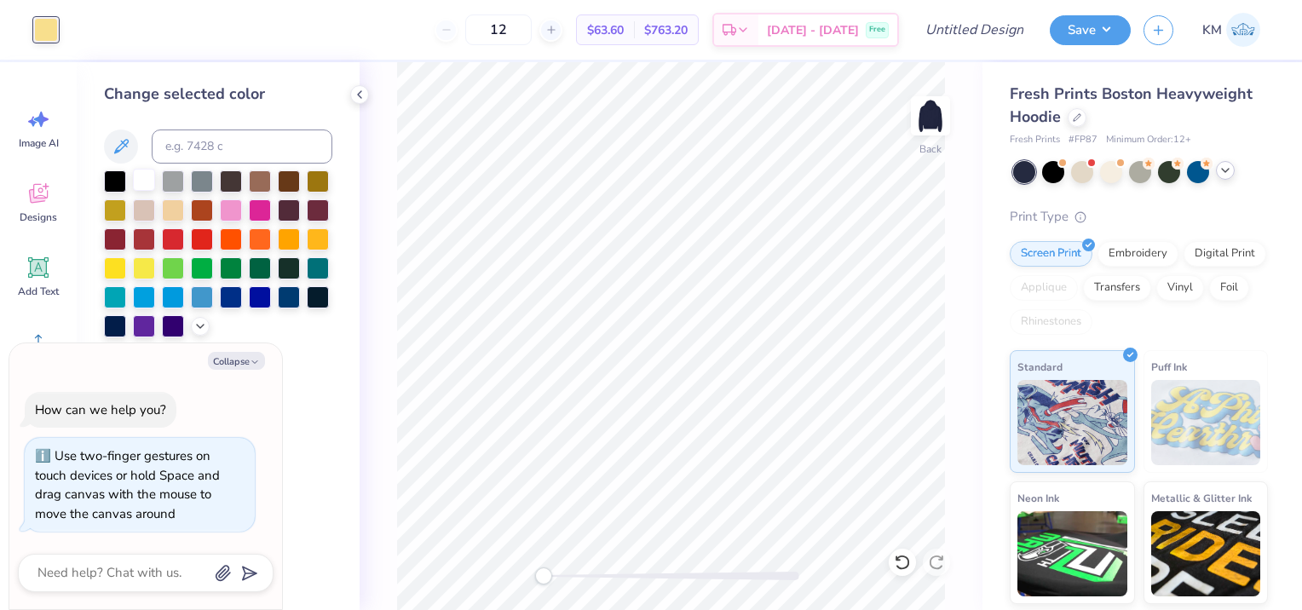
click at [151, 180] on div at bounding box center [144, 180] width 22 height 22
click at [576, 589] on div "Back" at bounding box center [671, 336] width 623 height 548
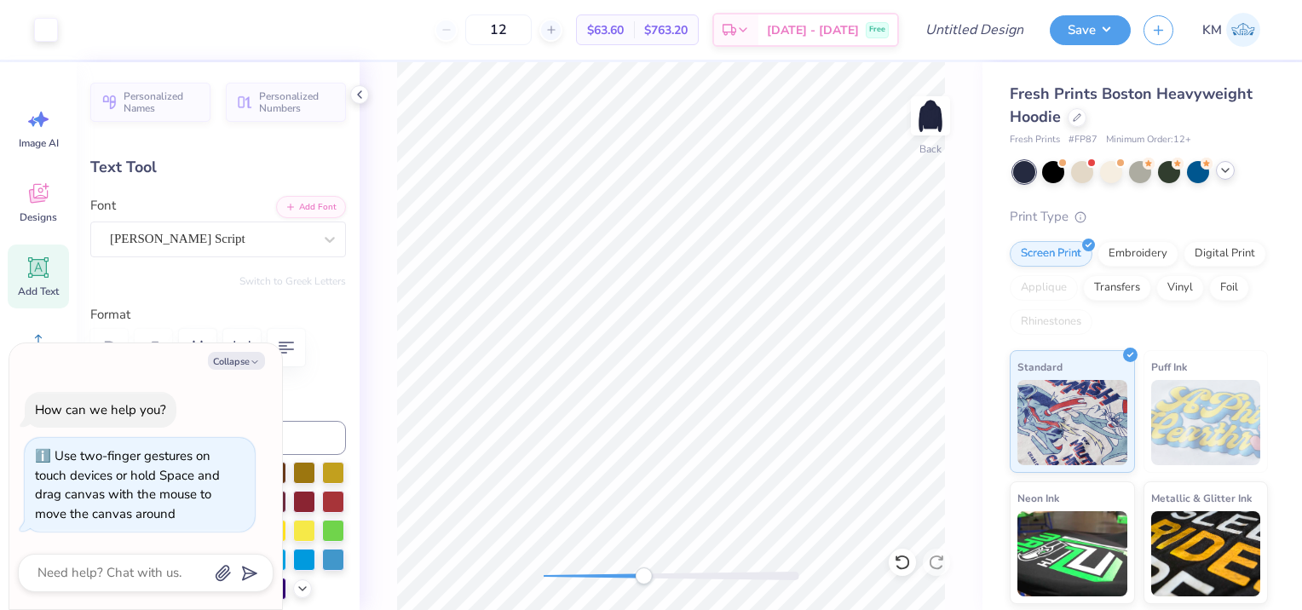
drag, startPoint x: 610, startPoint y: 581, endPoint x: 658, endPoint y: 580, distance: 47.7
click at [658, 580] on div at bounding box center [672, 575] width 256 height 17
drag, startPoint x: 658, startPoint y: 572, endPoint x: 555, endPoint y: 574, distance: 103.1
click at [555, 574] on div "Accessibility label" at bounding box center [557, 575] width 17 height 17
type textarea "x"
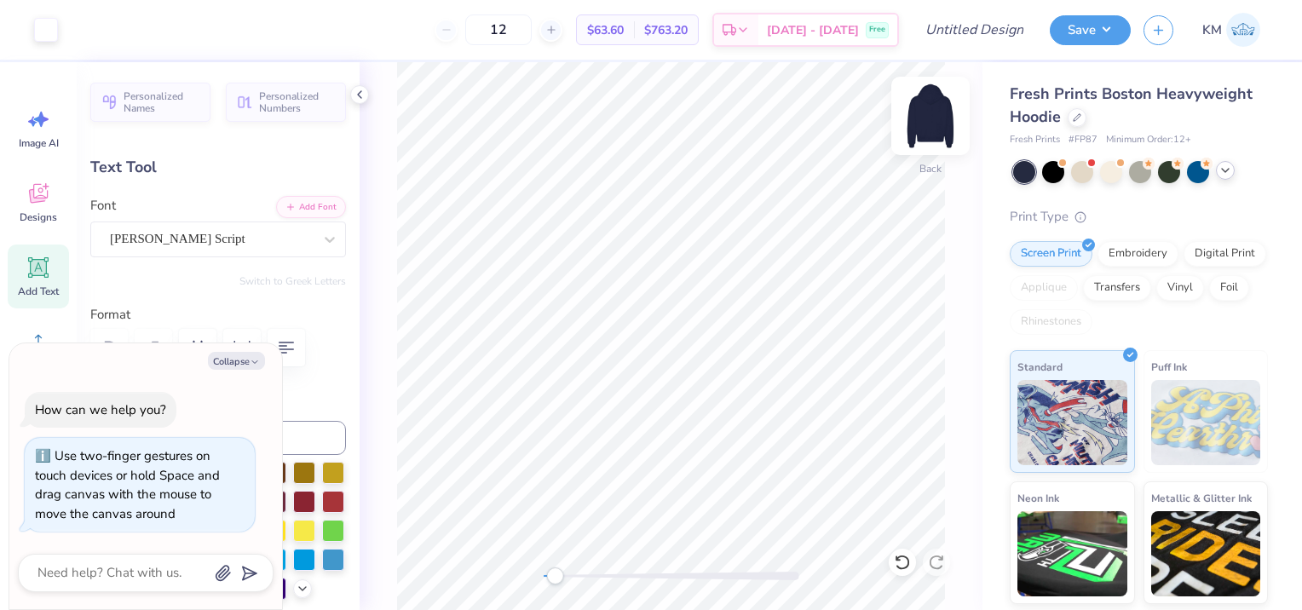
type input "9.55"
type input "1.77"
type input "3.36"
type textarea "x"
type textarea "Beta Theta Pi"
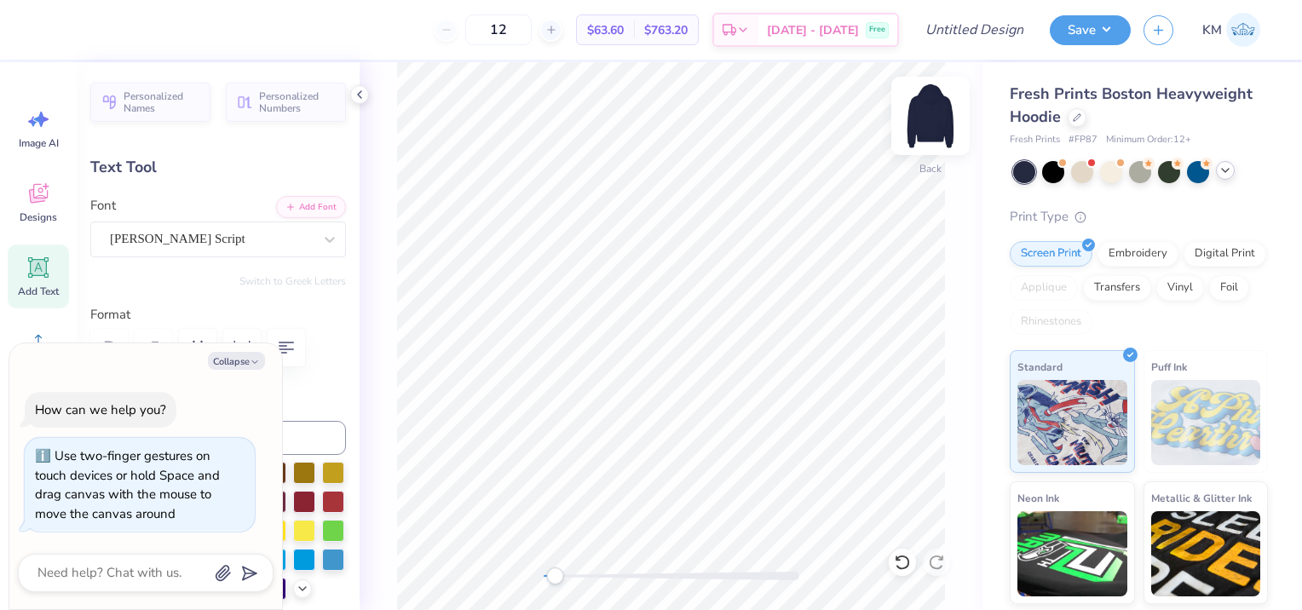
scroll to position [14, 5]
type textarea "x"
type input "8.79"
type input "1.74"
type input "3.26"
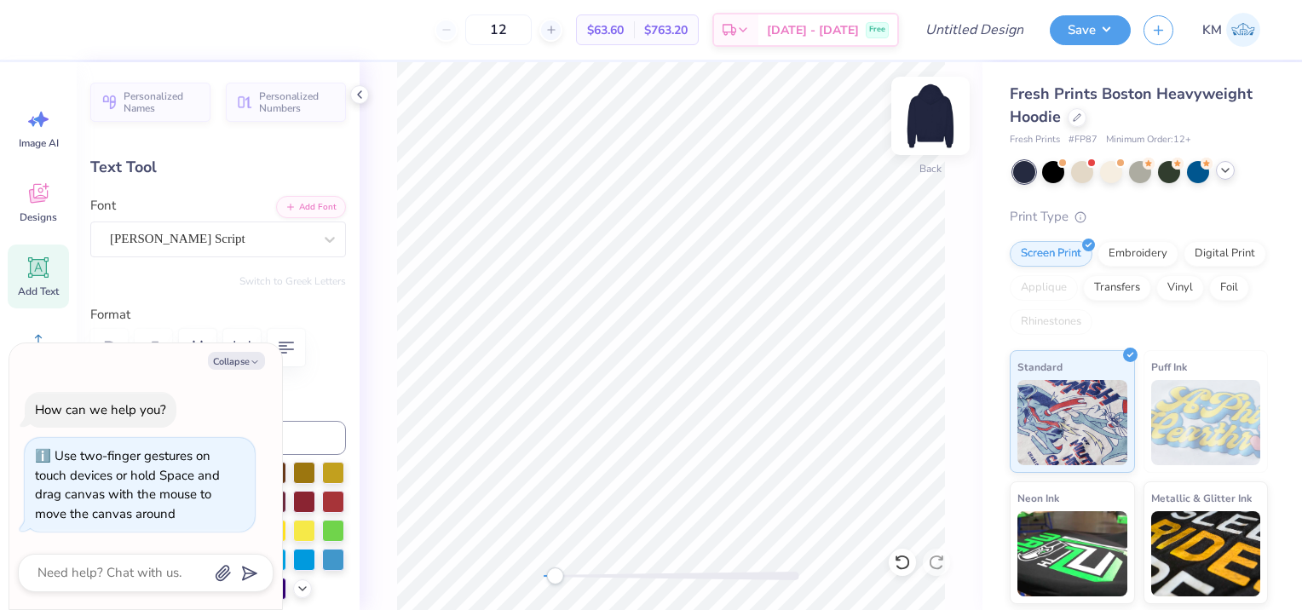
type textarea "x"
type input "1.80"
type input "0.71"
type input "2.89"
type textarea "x"
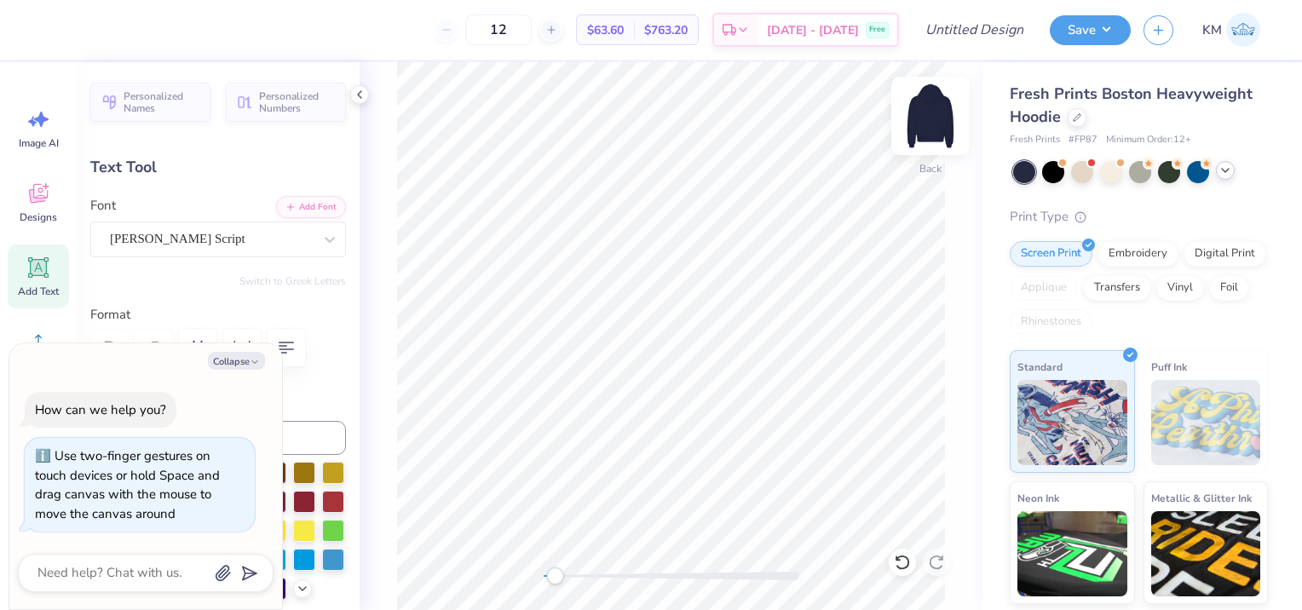
scroll to position [14, 2]
type textarea "185"
type textarea "x"
type textarea "18"
type textarea "x"
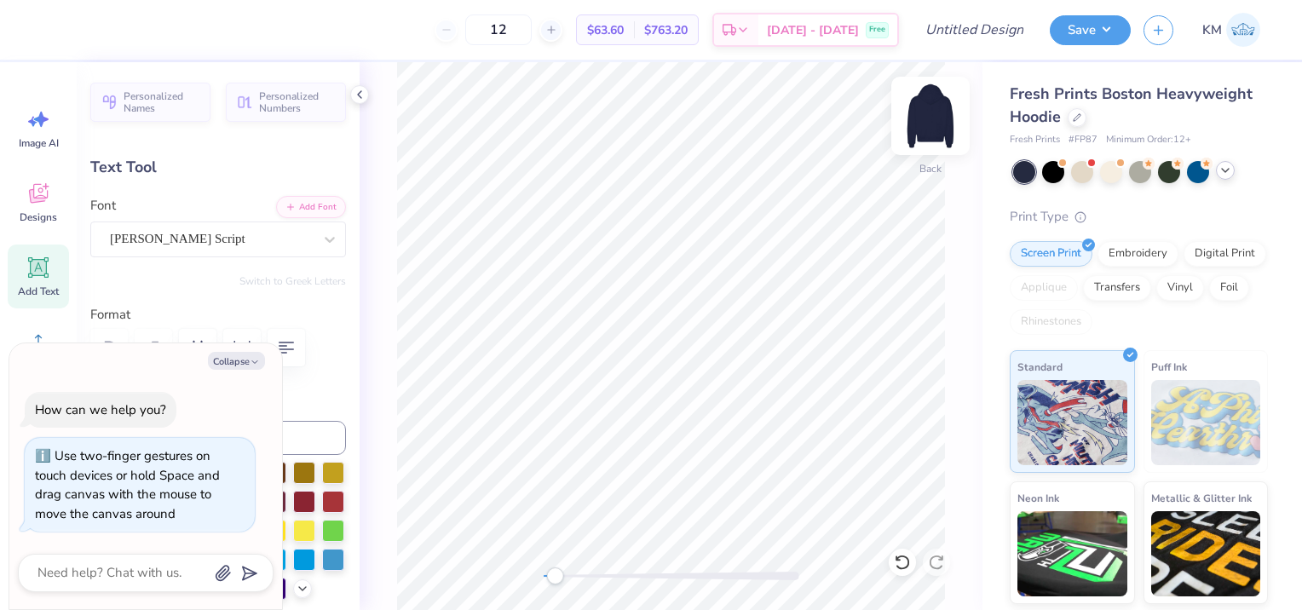
type textarea "1839"
drag, startPoint x: 549, startPoint y: 572, endPoint x: 606, endPoint y: 567, distance: 57.3
click at [603, 568] on div "Accessibility label" at bounding box center [601, 575] width 17 height 17
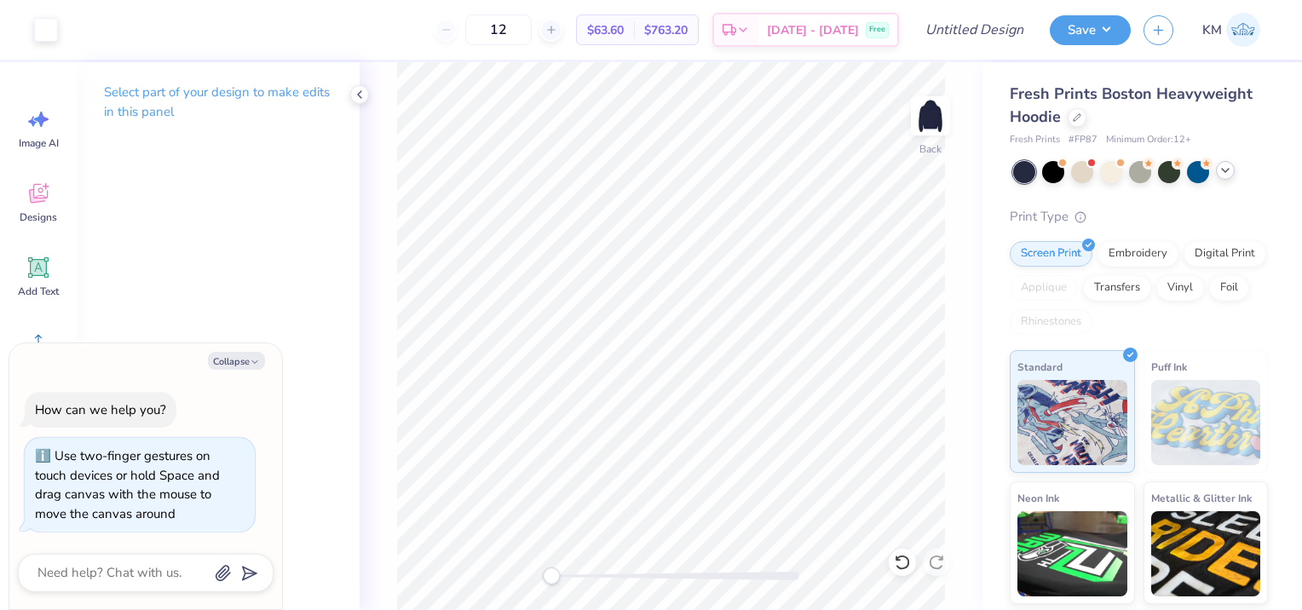
drag, startPoint x: 599, startPoint y: 576, endPoint x: 551, endPoint y: 576, distance: 47.7
click at [551, 576] on div "Accessibility label" at bounding box center [551, 575] width 17 height 17
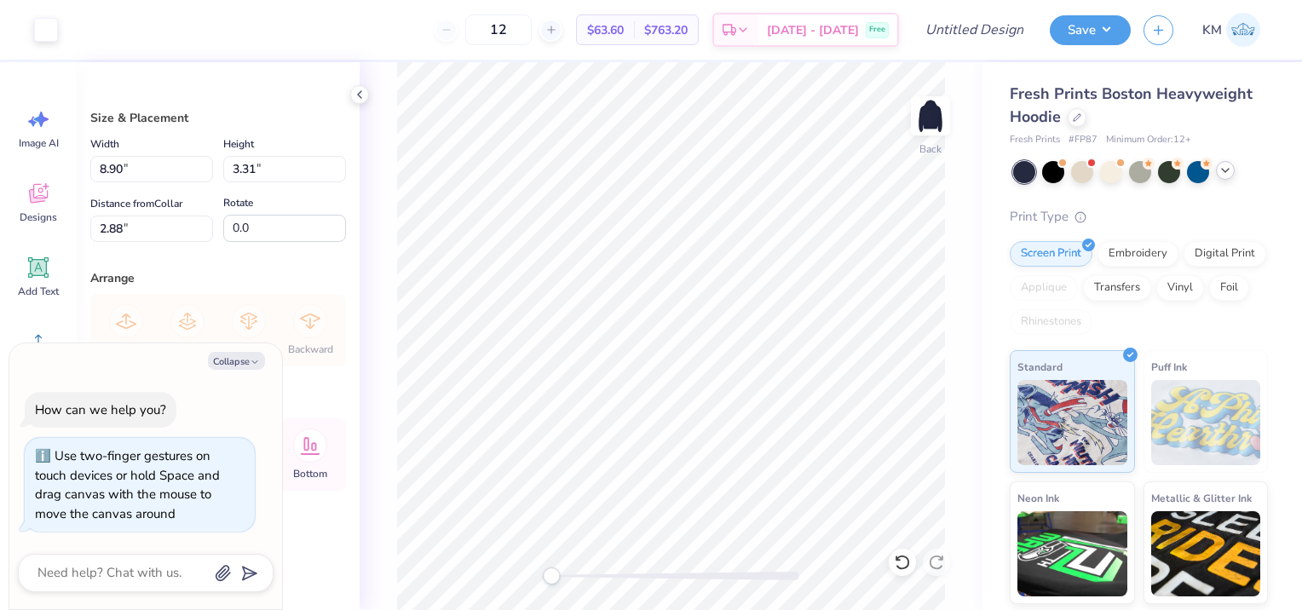
type textarea "x"
type input "3.00"
type textarea "x"
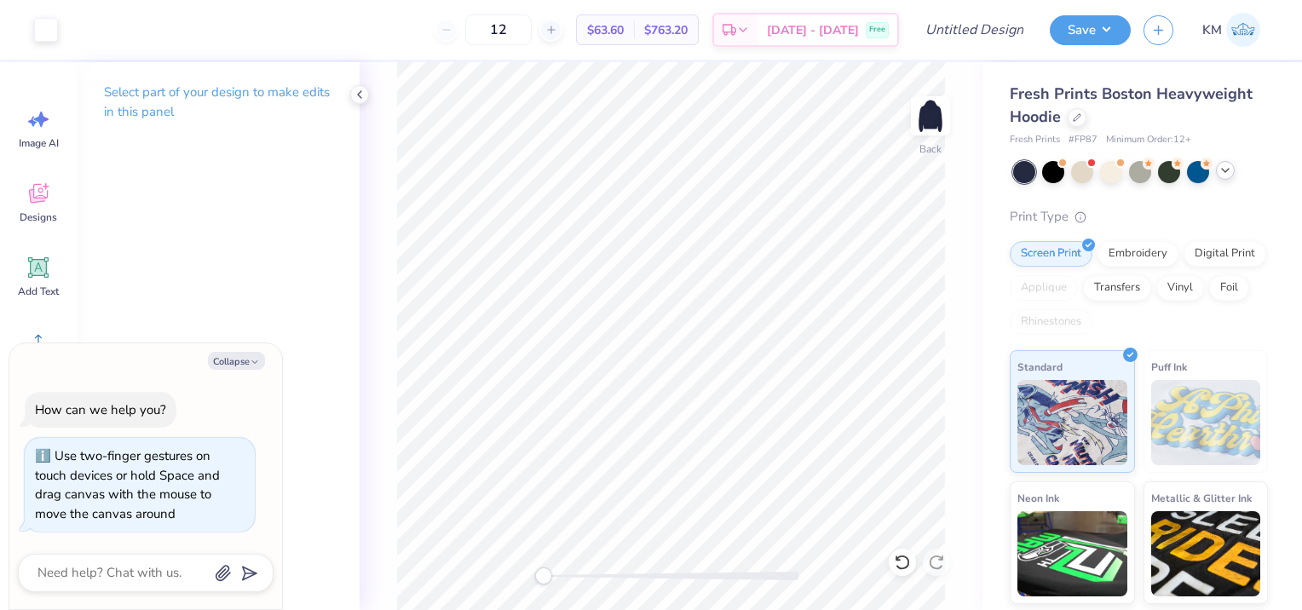
click at [522, 586] on div "Back" at bounding box center [671, 336] width 623 height 548
click at [1010, 40] on input "Design Title" at bounding box center [994, 30] width 83 height 34
type input "B"
type textarea "x"
type input "Be"
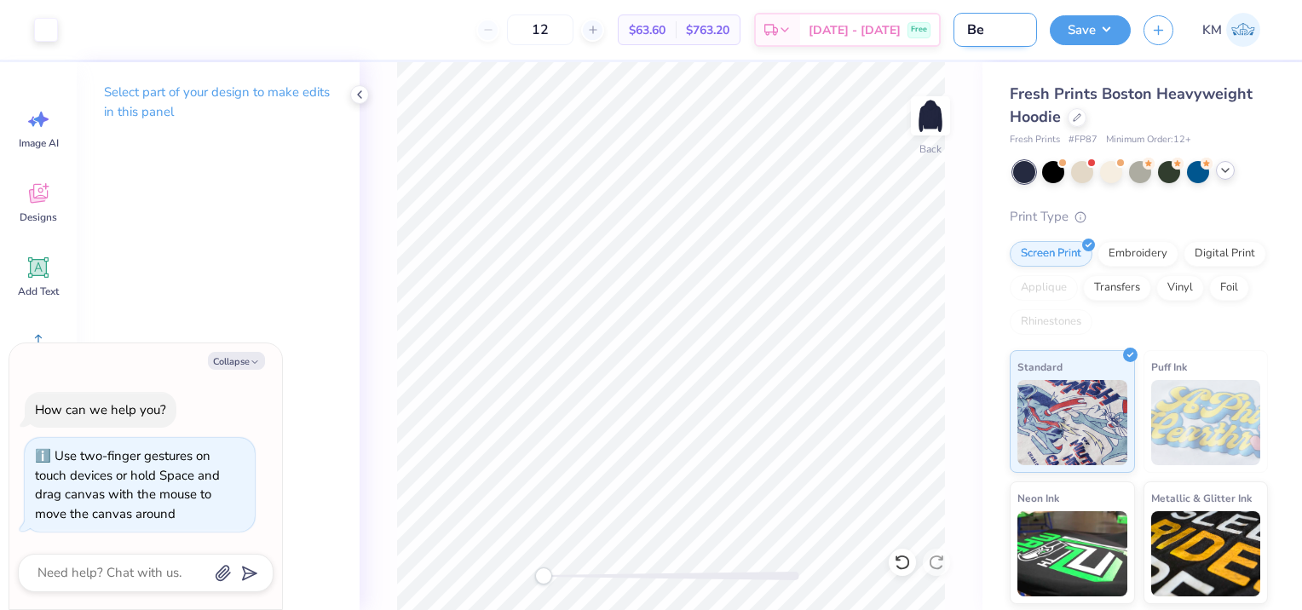
type textarea "x"
type input "Bet"
type textarea "x"
type input "Bet"
click at [1099, 39] on button "Save" at bounding box center [1090, 28] width 81 height 30
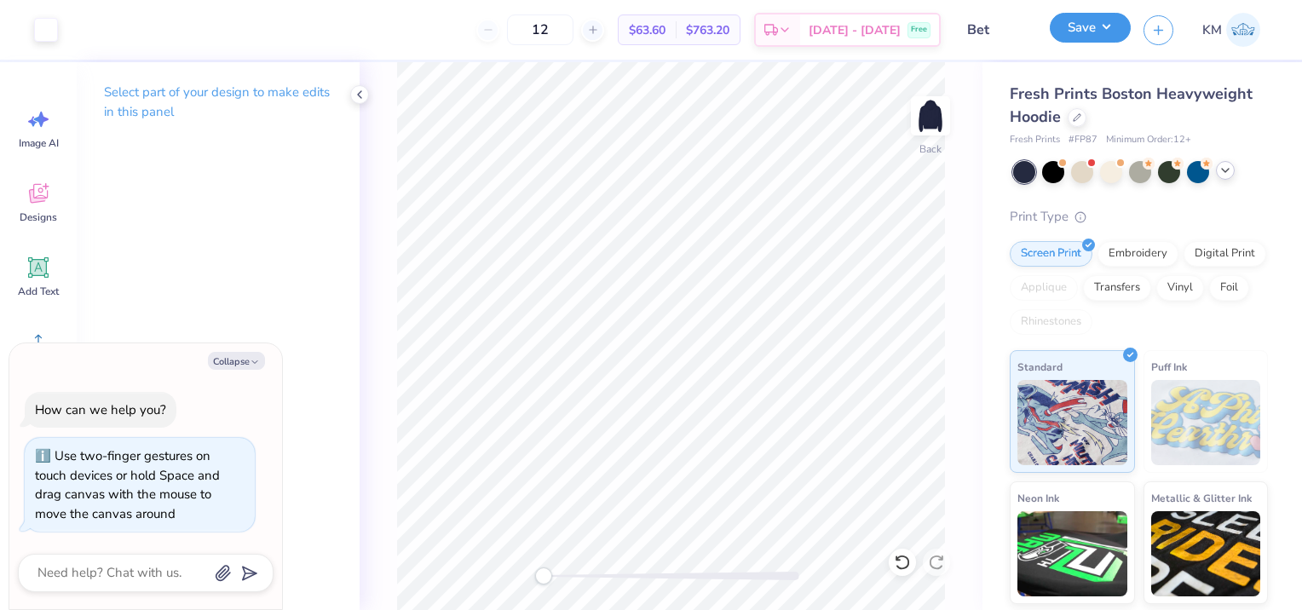
type textarea "x"
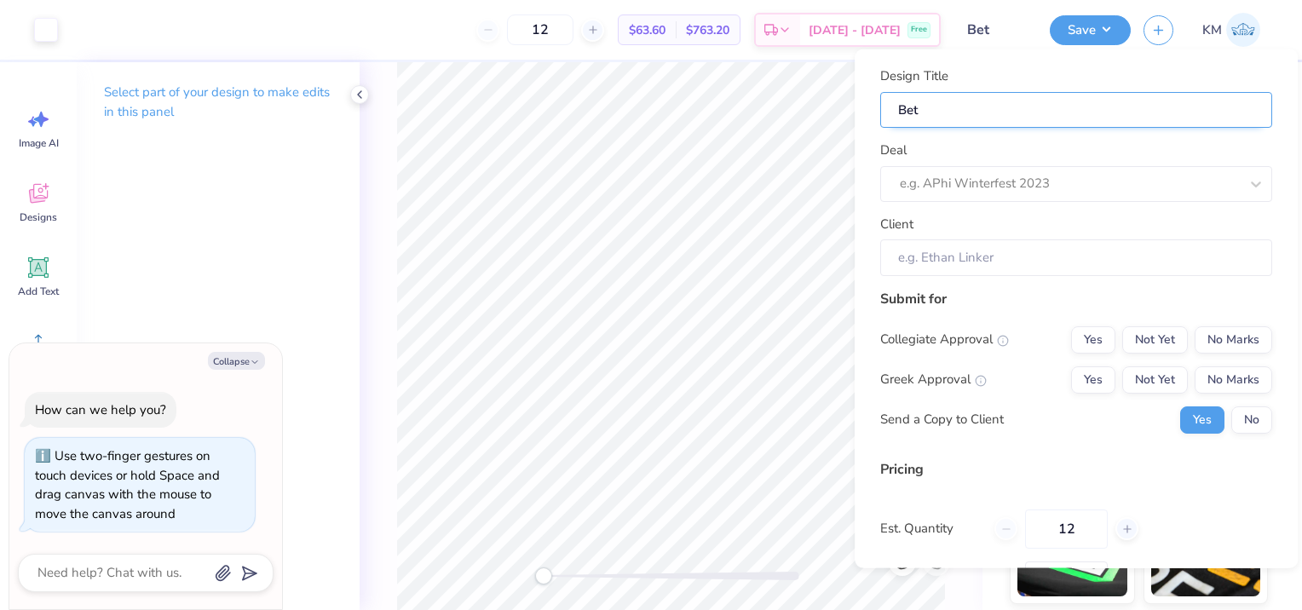
click at [997, 106] on input "Bet" at bounding box center [1076, 109] width 392 height 37
type input "beta gen merch"
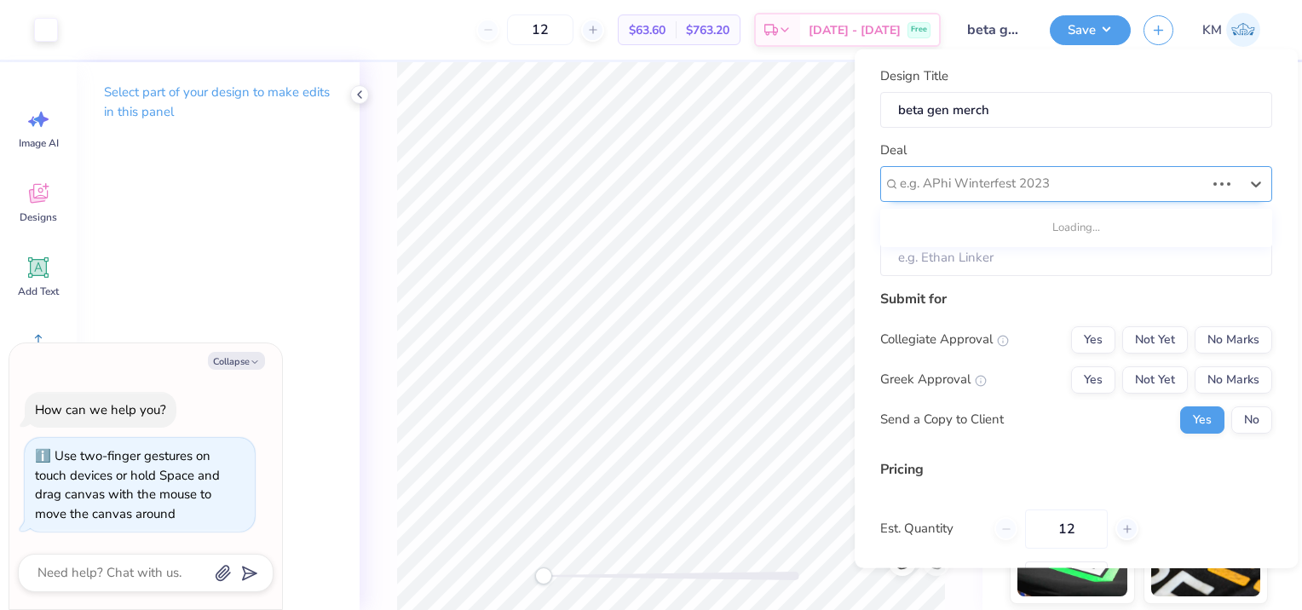
click at [1016, 192] on div at bounding box center [1052, 183] width 305 height 23
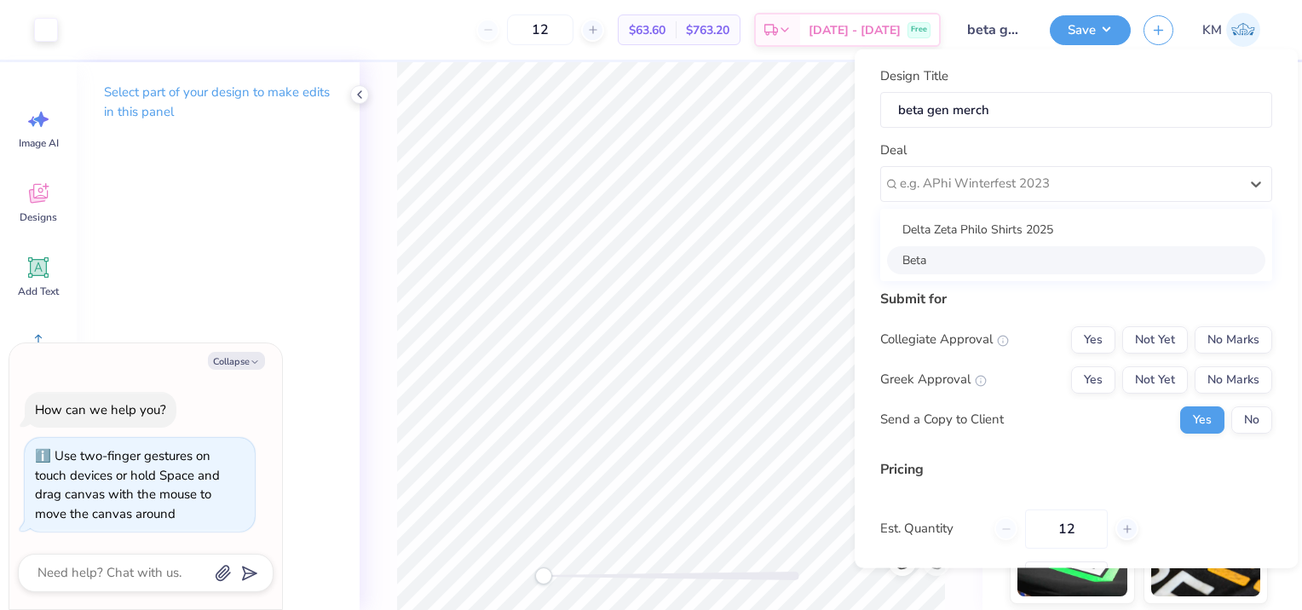
click at [1007, 252] on div "Beta" at bounding box center [1076, 259] width 378 height 28
type textarea "x"
type input "[PERSON_NAME]"
type input "– –"
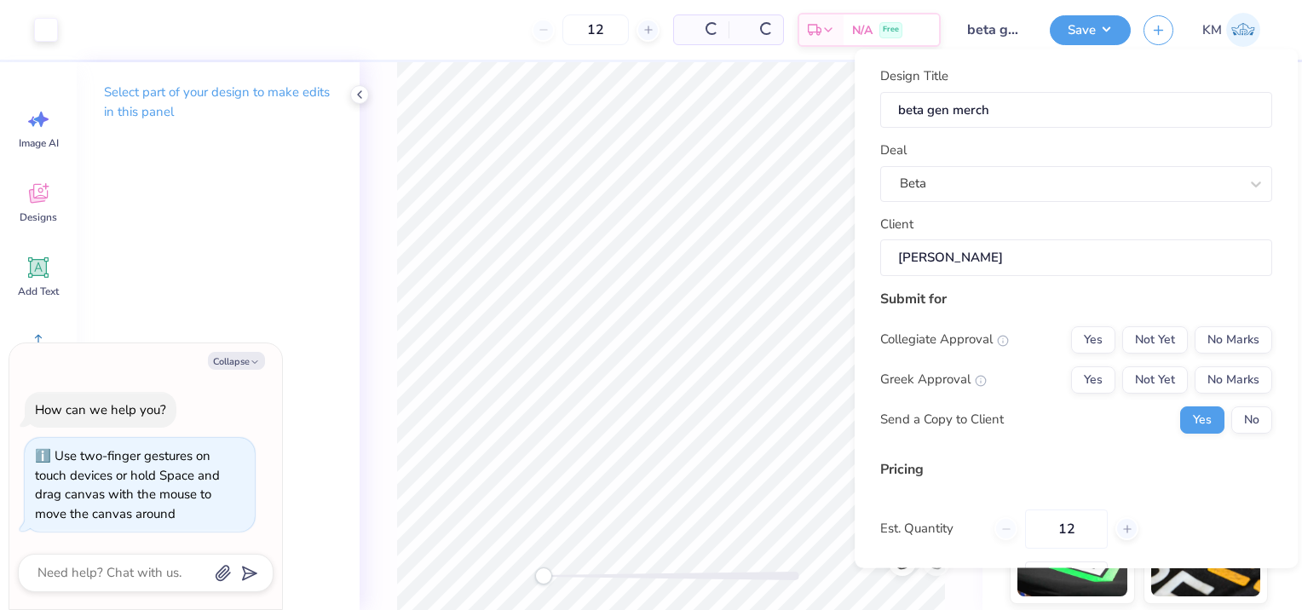
type textarea "x"
type input "$91.43"
click at [1215, 347] on button "No Marks" at bounding box center [1233, 338] width 78 height 27
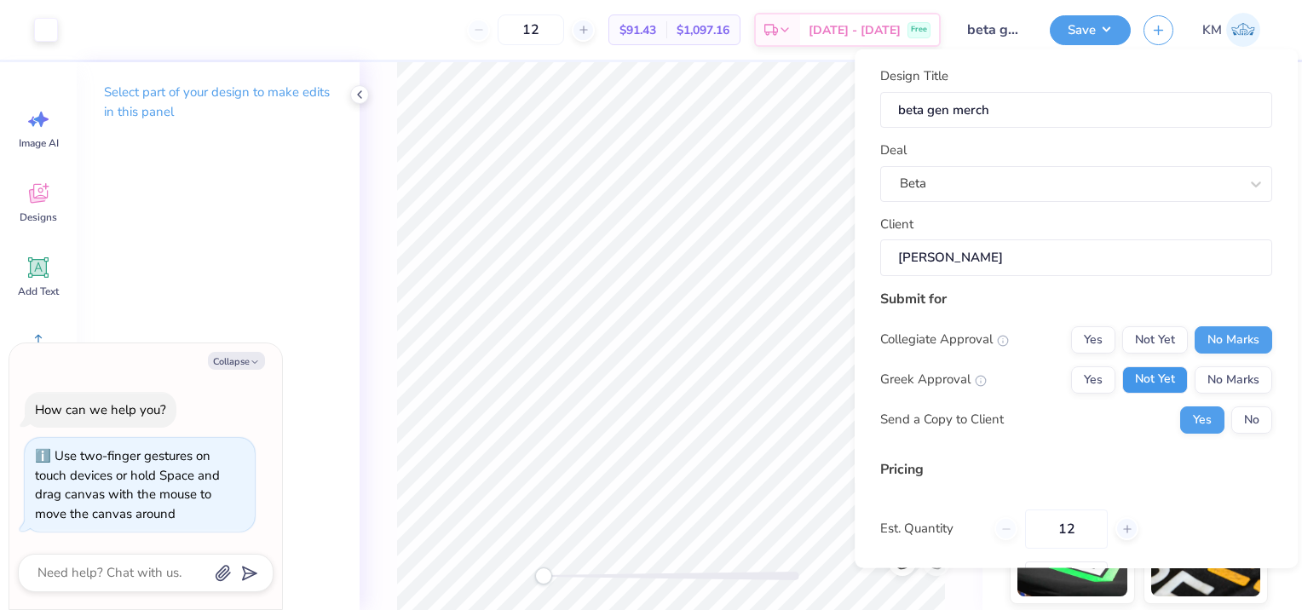
click at [1148, 373] on button "Not Yet" at bounding box center [1155, 378] width 66 height 27
type textarea "x"
type input "– –"
type textarea "x"
type input "$75.41"
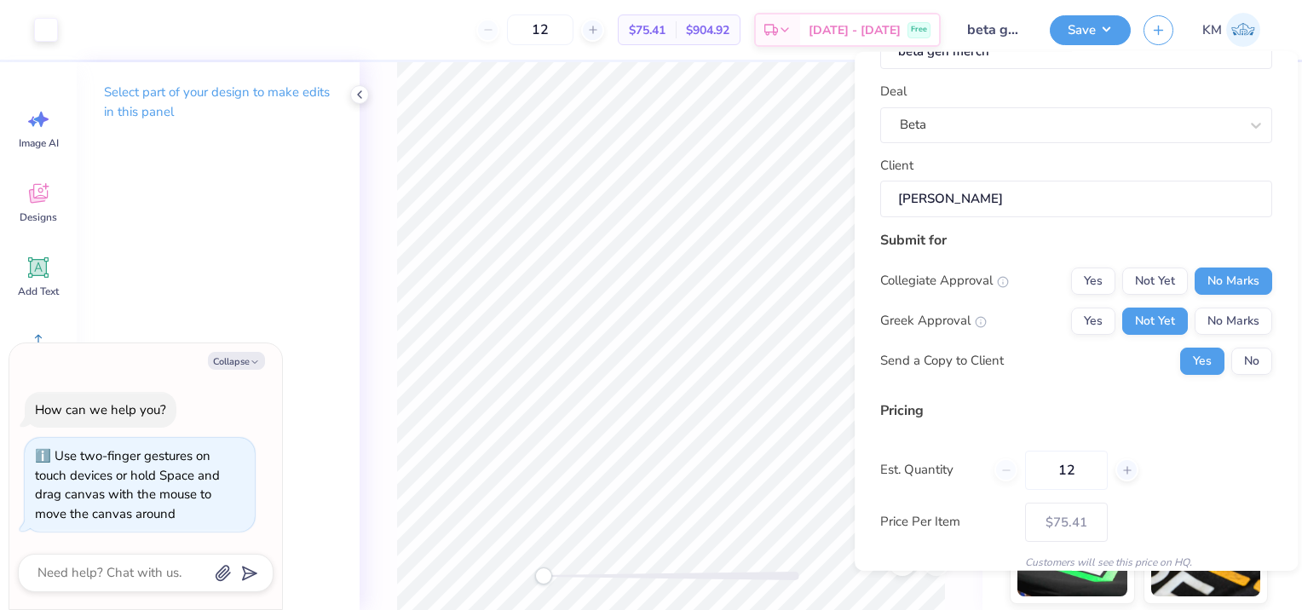
scroll to position [130, 0]
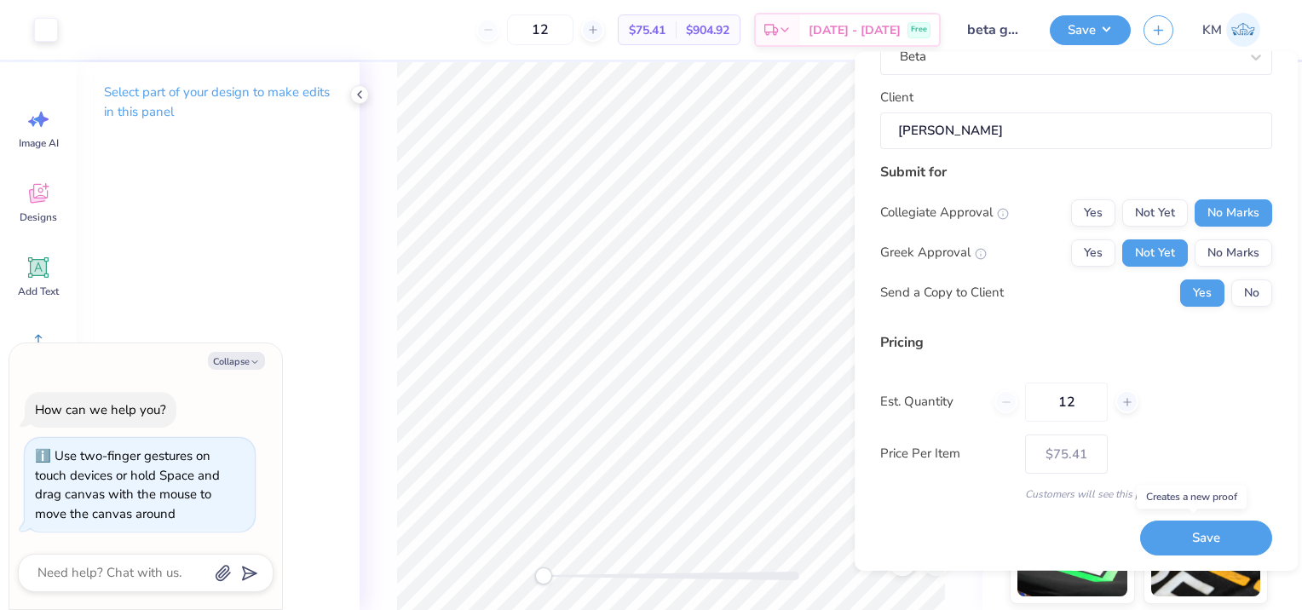
click at [1246, 545] on button "Save" at bounding box center [1206, 538] width 132 height 35
type textarea "x"
type input "– –"
type textarea "x"
type input "$75.41"
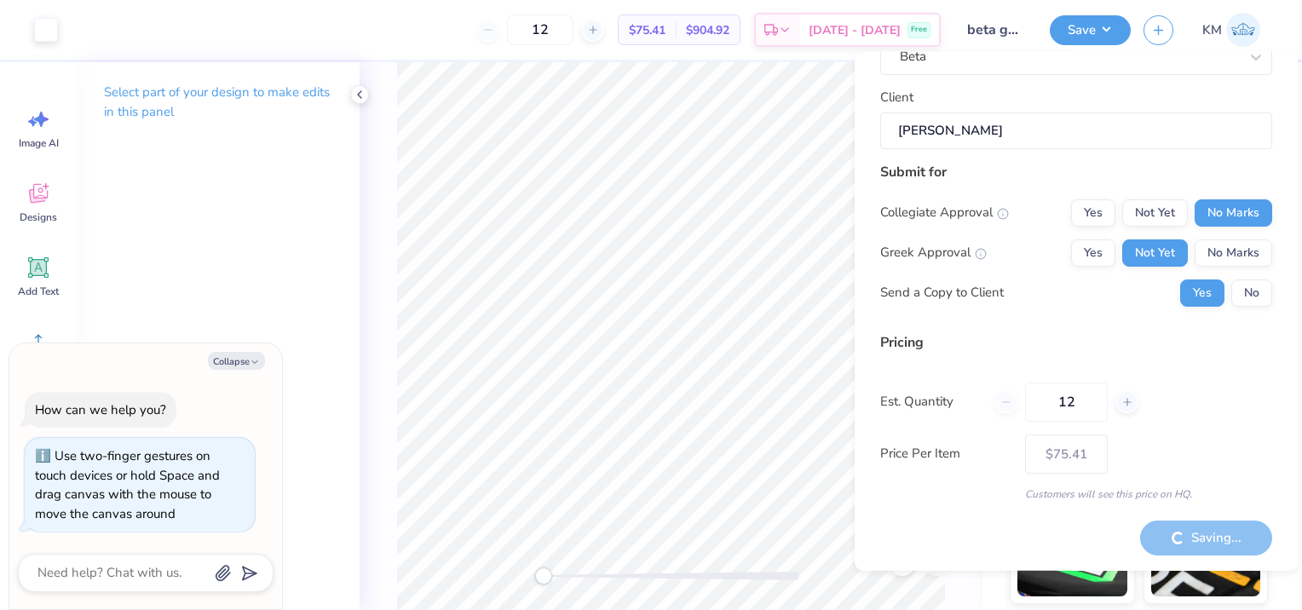
type textarea "x"
type input "– –"
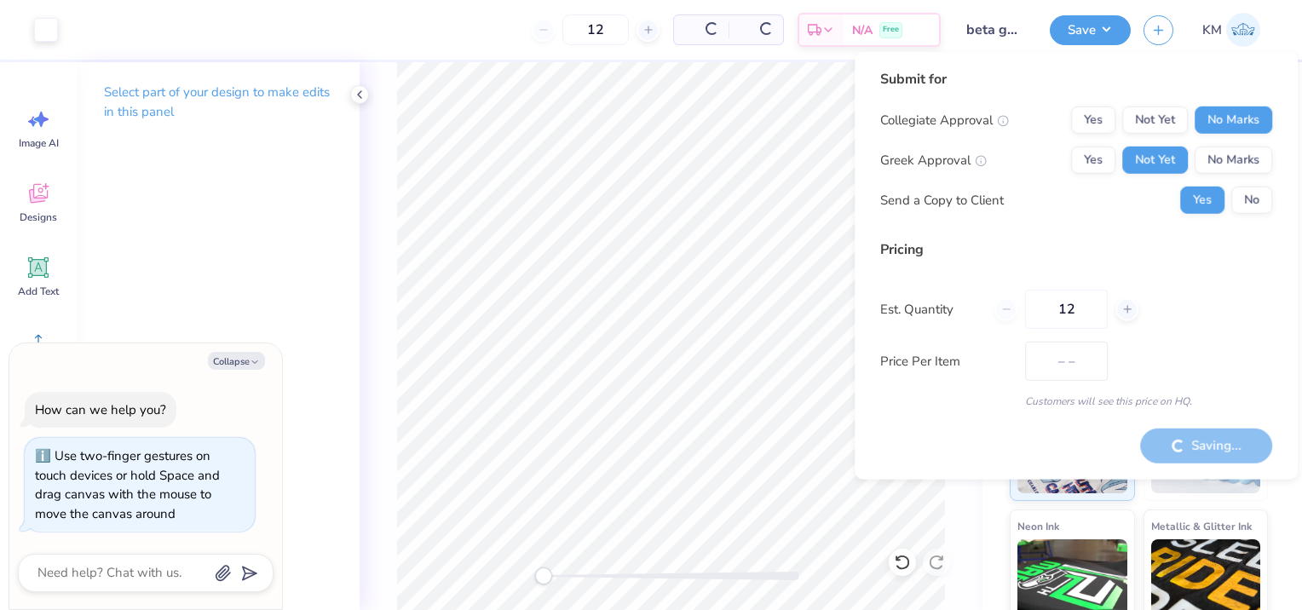
type textarea "x"
type input "$63.60"
